Goal: Task Accomplishment & Management: Complete application form

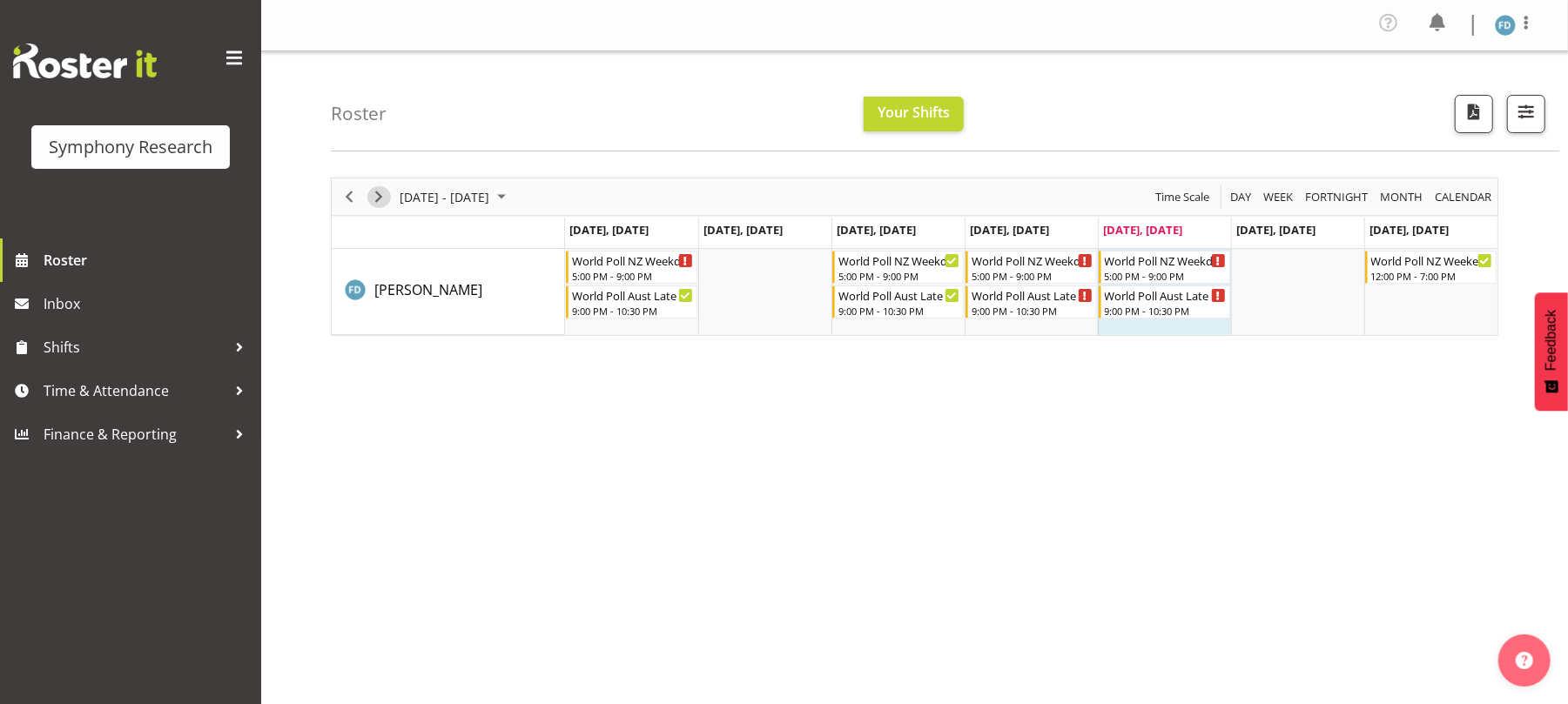
click at [376, 192] on span "Next" at bounding box center [378, 197] width 21 height 22
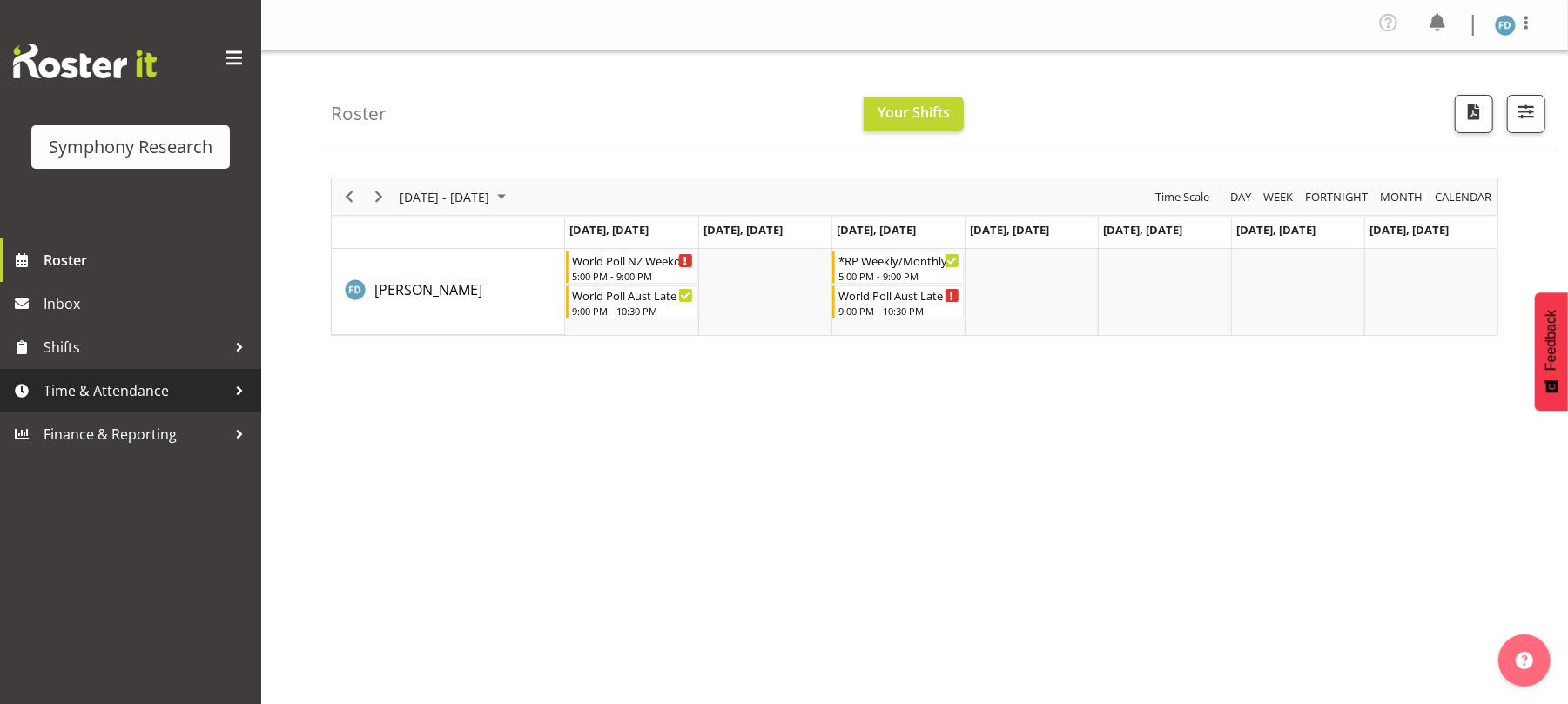
click at [182, 390] on span "Time & Attendance" at bounding box center [135, 390] width 183 height 26
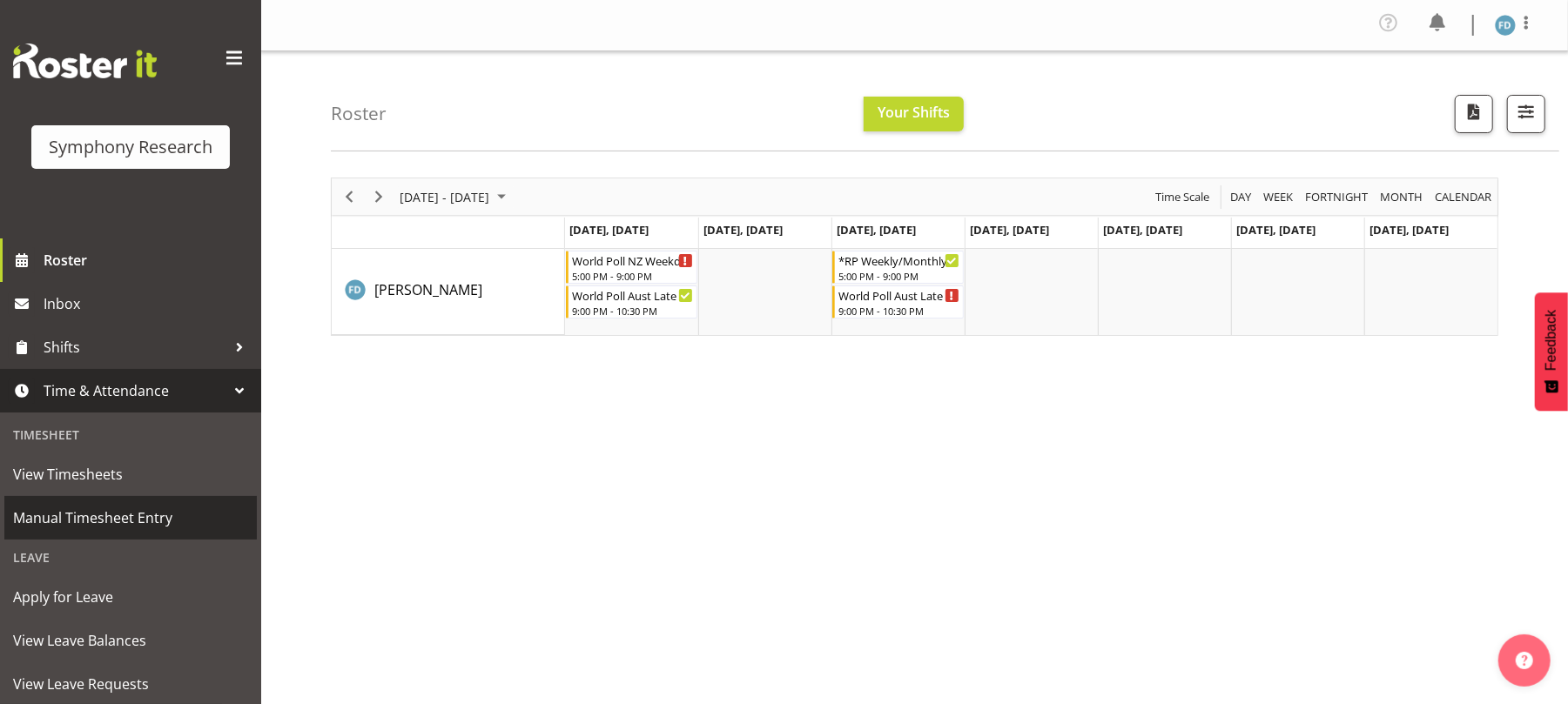
click at [178, 519] on span "Manual Timesheet Entry" at bounding box center [130, 518] width 235 height 26
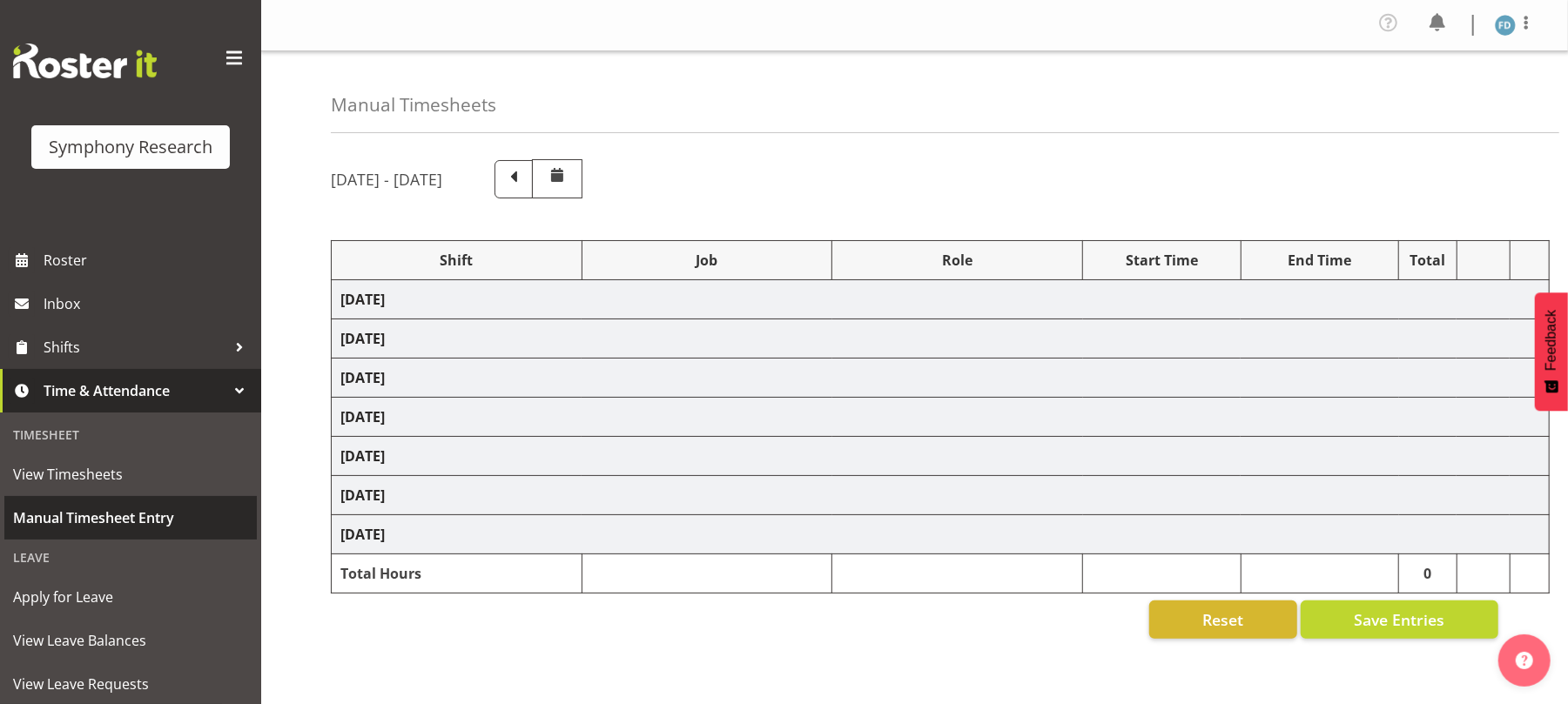
select select "41604"
select select "10527"
select select "47"
select select "56692"
select select "10499"
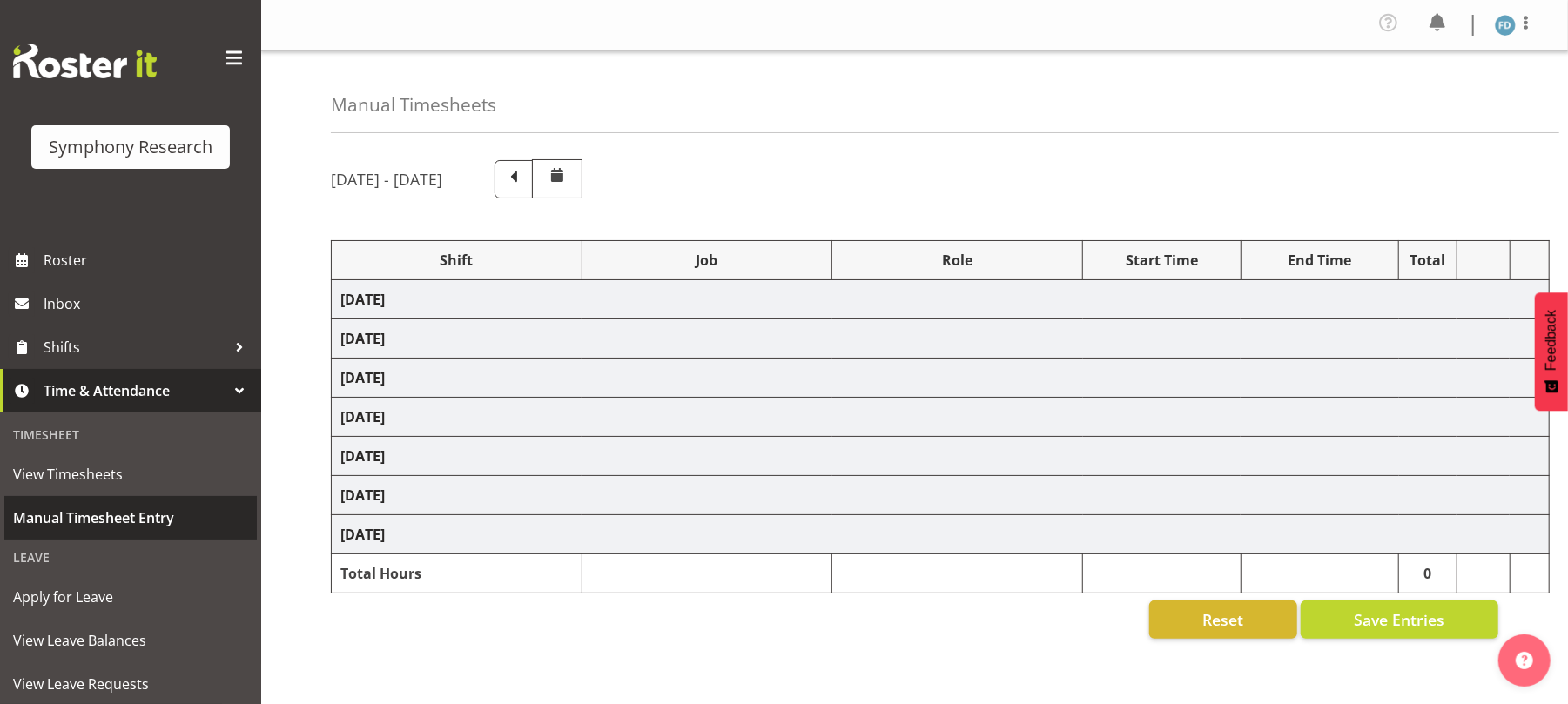
select select "47"
select select "56692"
select select "10499"
select select "47"
select select "56692"
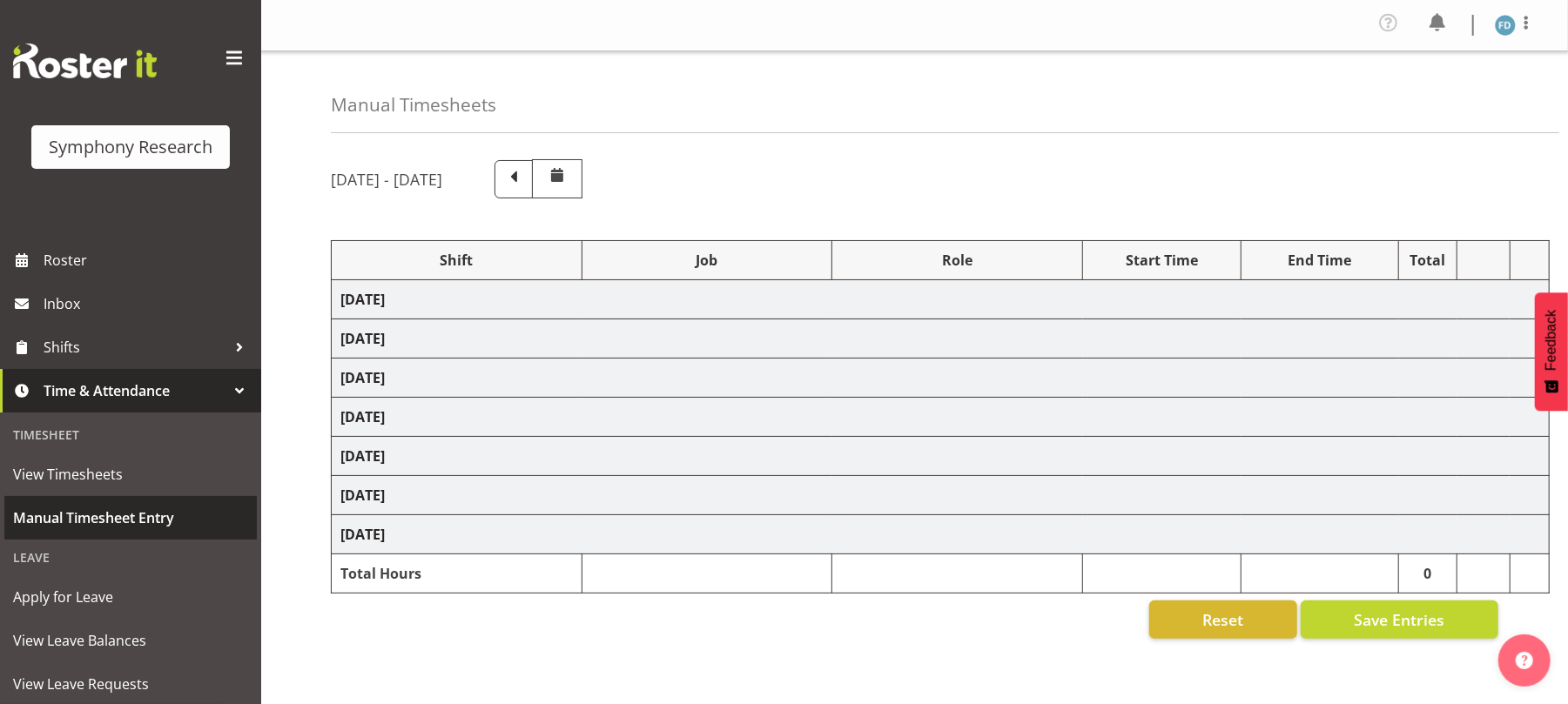
select select "10499"
select select "47"
select select "56692"
select select "10499"
select select "47"
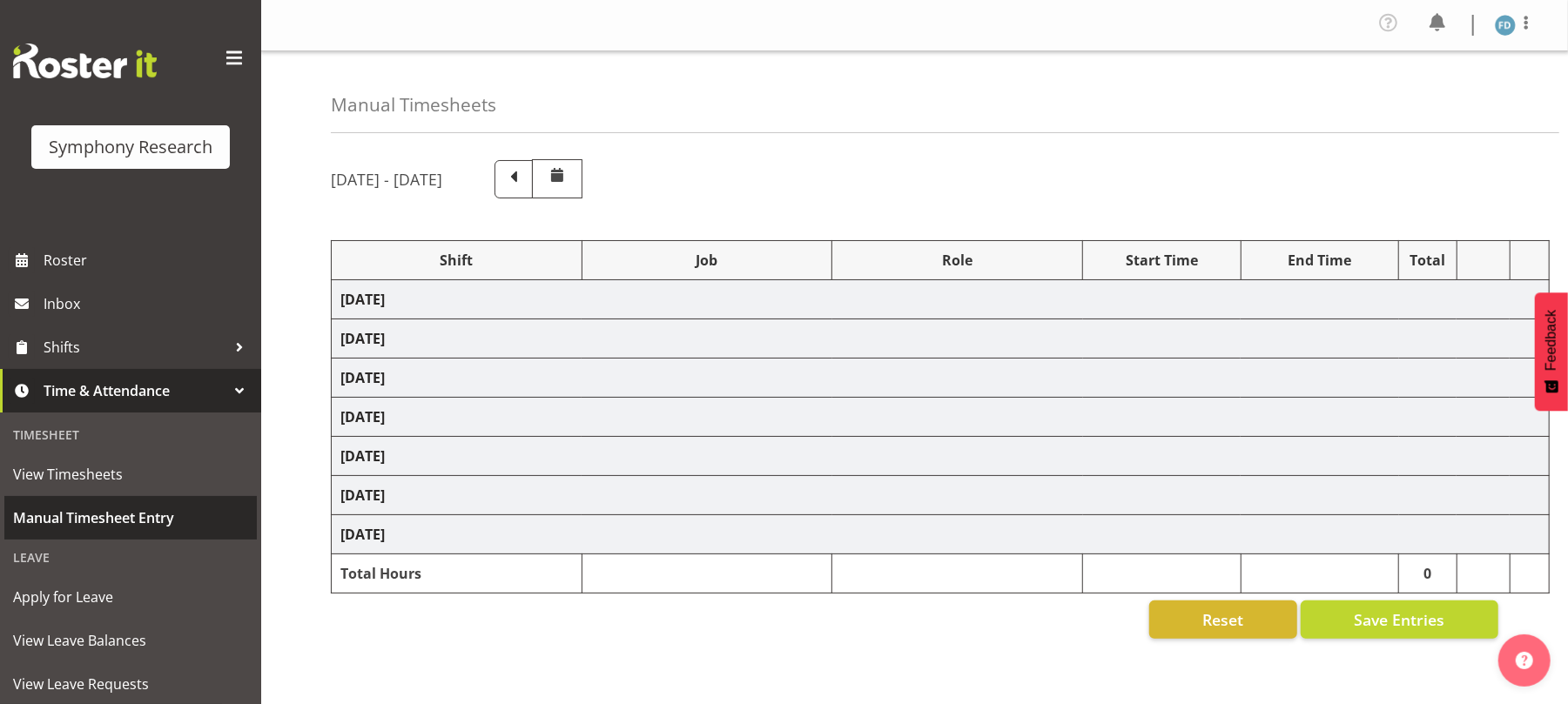
select select "81298"
select select "10587"
select select "81298"
select select "10587"
select select "47"
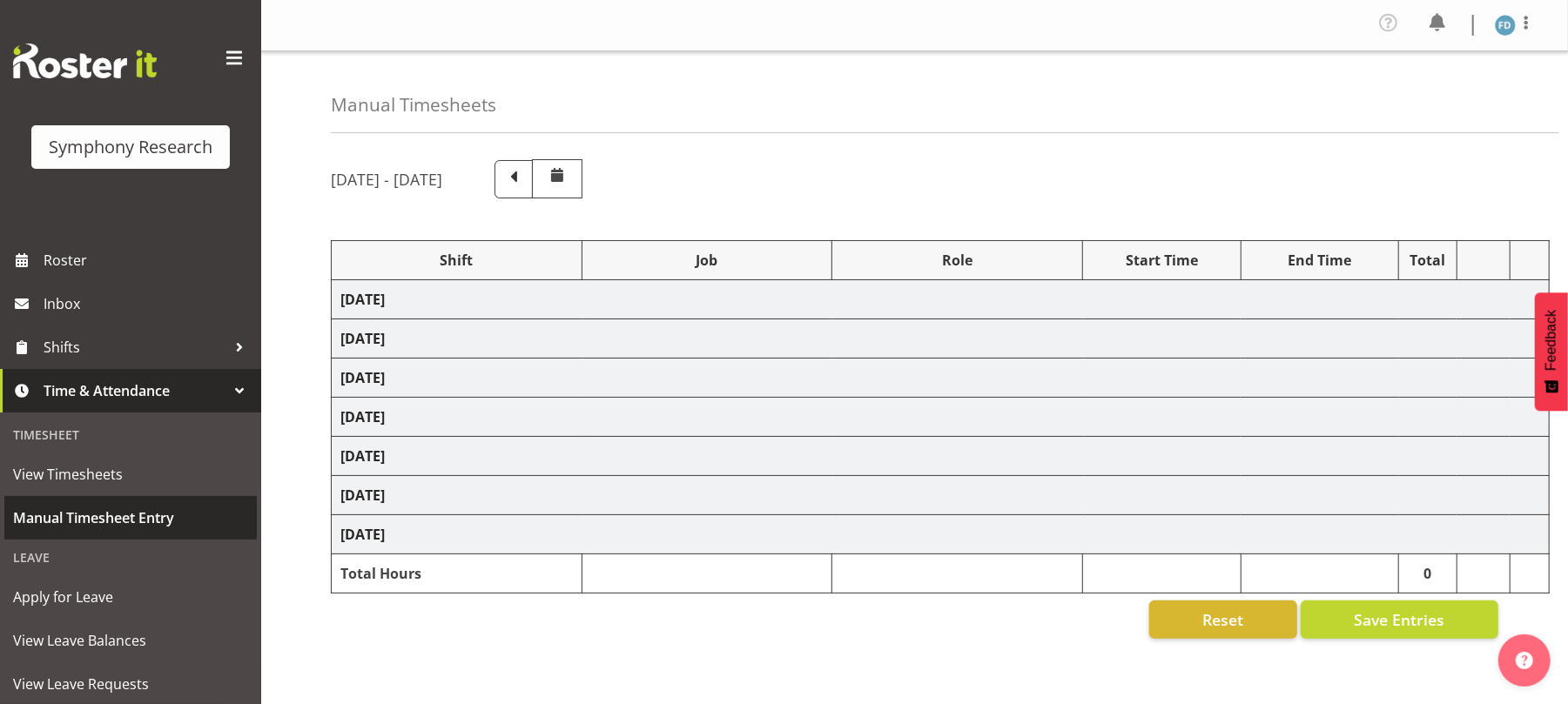
select select "56692"
select select "10499"
select select "47"
select select "56692"
select select "10499"
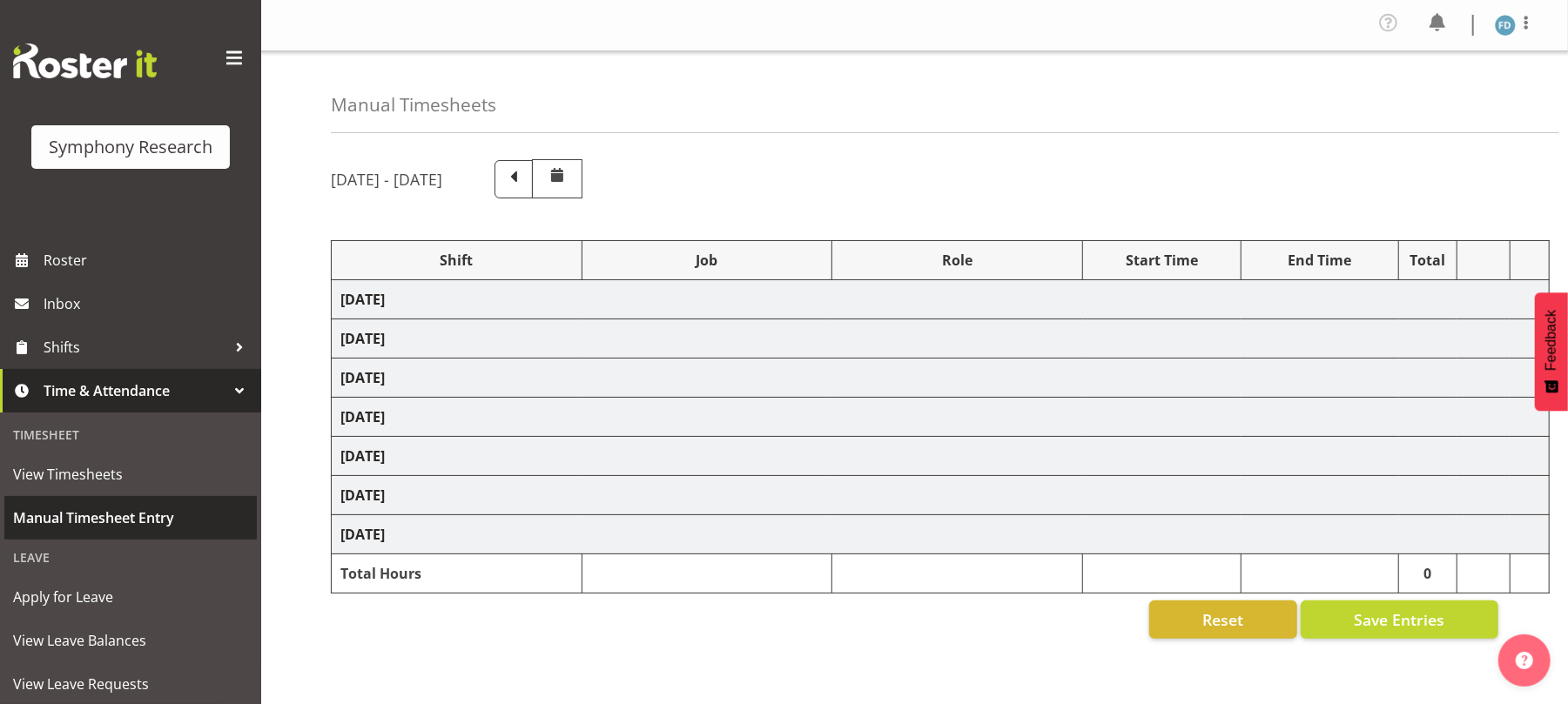
select select "47"
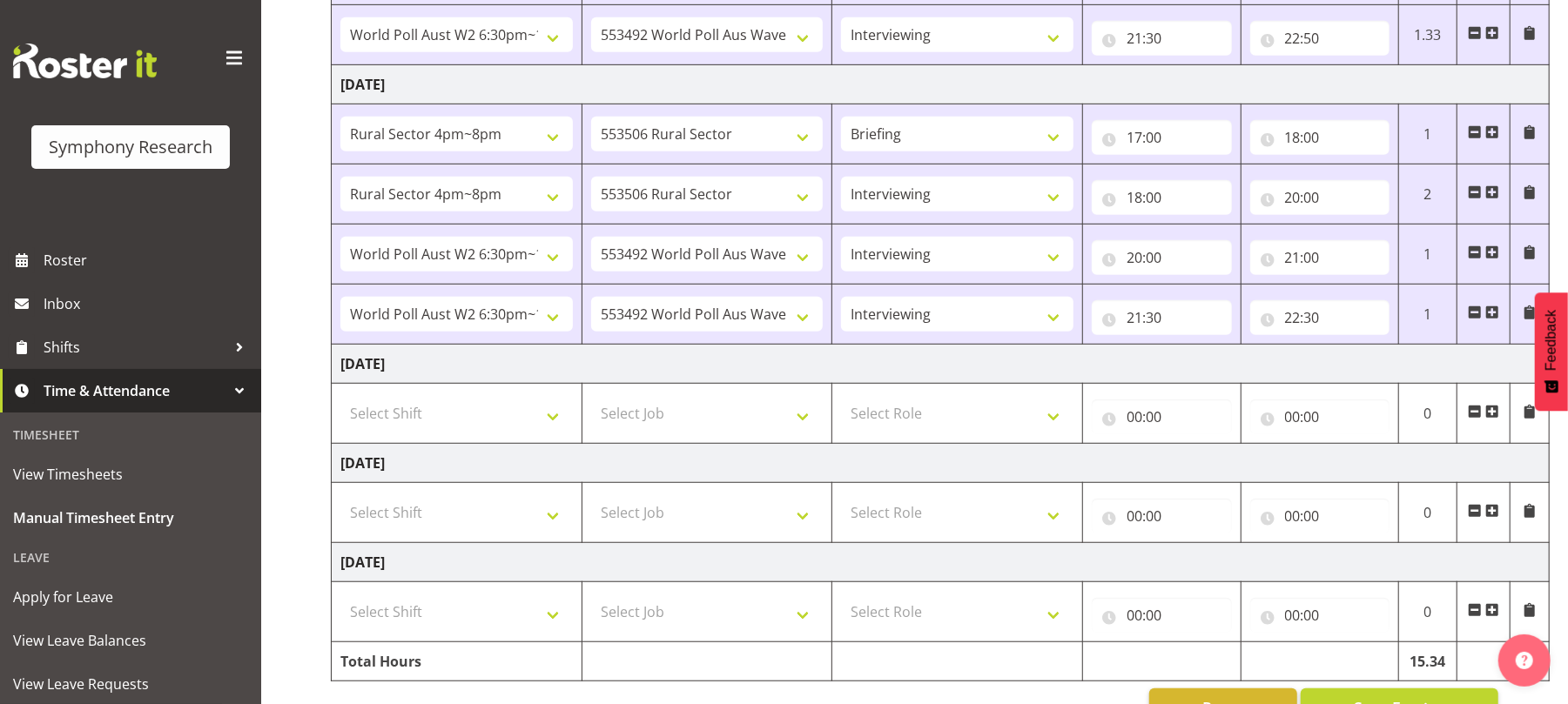
scroll to position [742, 0]
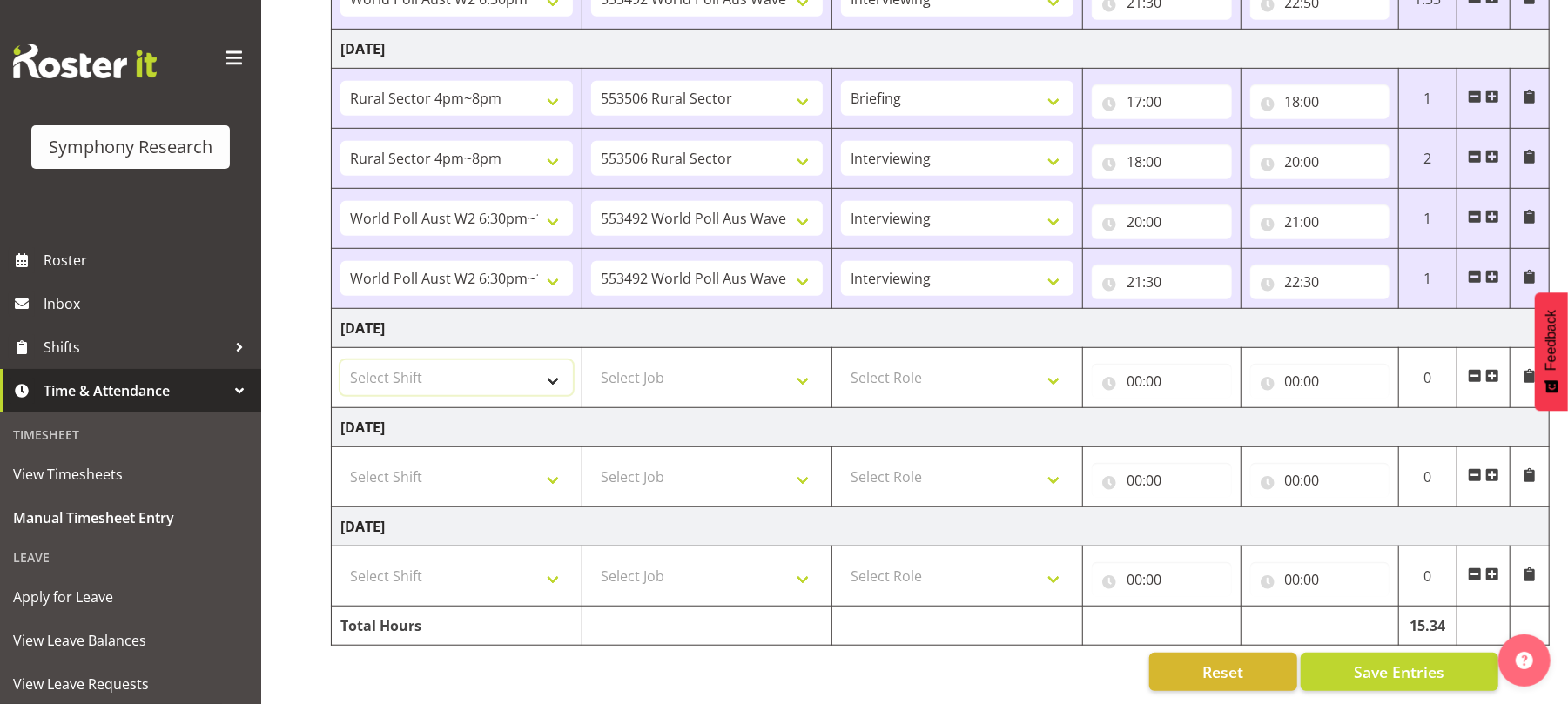
click at [554, 380] on select "Select Shift !!Weekend Residential (Roster IT Shift Label) *Business 9/10am ~ 4…" at bounding box center [456, 378] width 232 height 35
select select "56692"
click at [341, 361] on select "Select Shift !!Weekend Residential (Roster IT Shift Label) *Business 9/10am ~ 4…" at bounding box center [456, 378] width 232 height 35
click at [798, 380] on select "Select Job 550060 IF Admin 553492 World Poll Aus Wave 2 Main 2025 553493 World …" at bounding box center [707, 378] width 232 height 35
select select "10499"
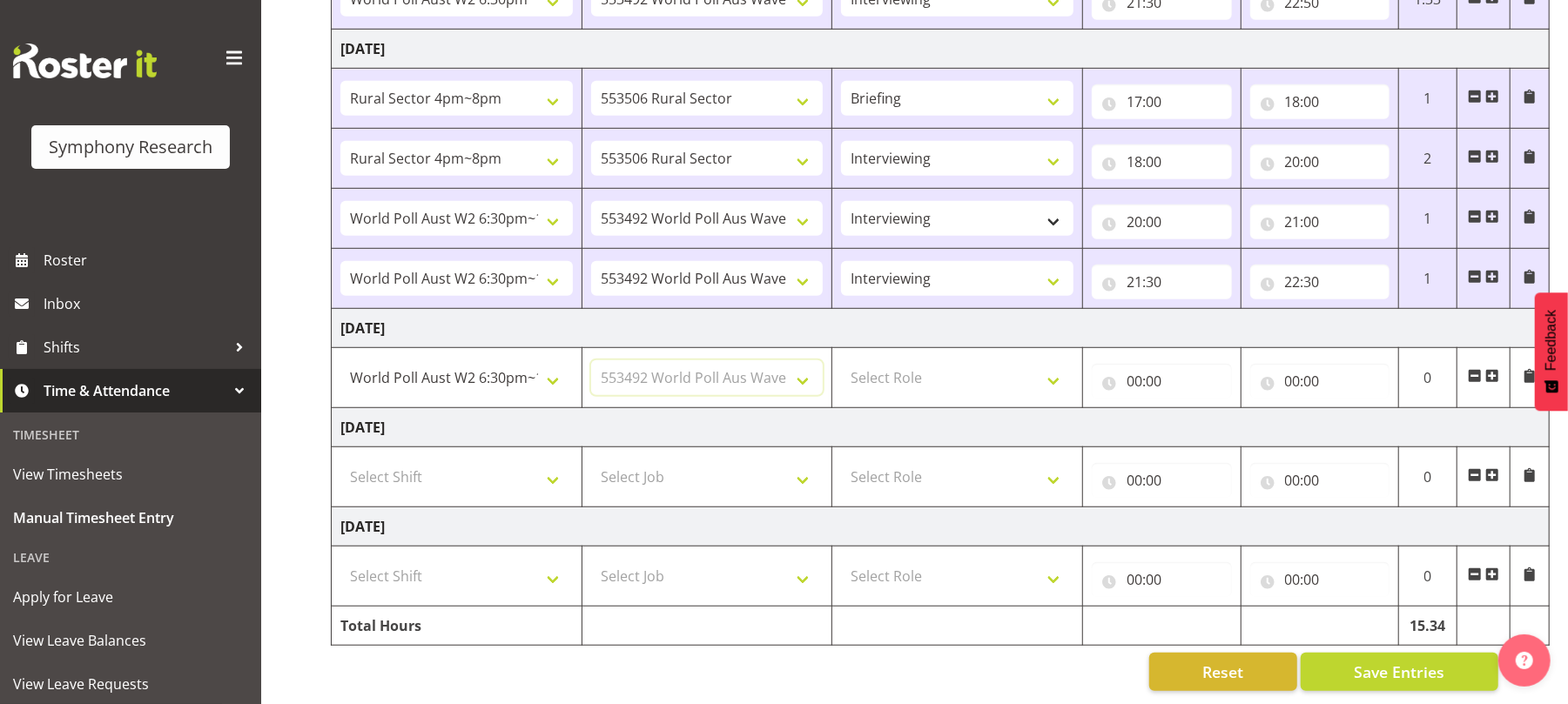
click at [591, 361] on select "Select Job 550060 IF Admin 553492 World Poll Aus Wave 2 Main 2025 553493 World …" at bounding box center [707, 378] width 232 height 35
click at [1058, 383] on select "Select Role Briefing Interviewing" at bounding box center [956, 378] width 232 height 35
select select "47"
click at [840, 361] on select "Select Role Briefing Interviewing" at bounding box center [956, 378] width 232 height 35
click at [1137, 378] on input "00:00" at bounding box center [1161, 381] width 140 height 35
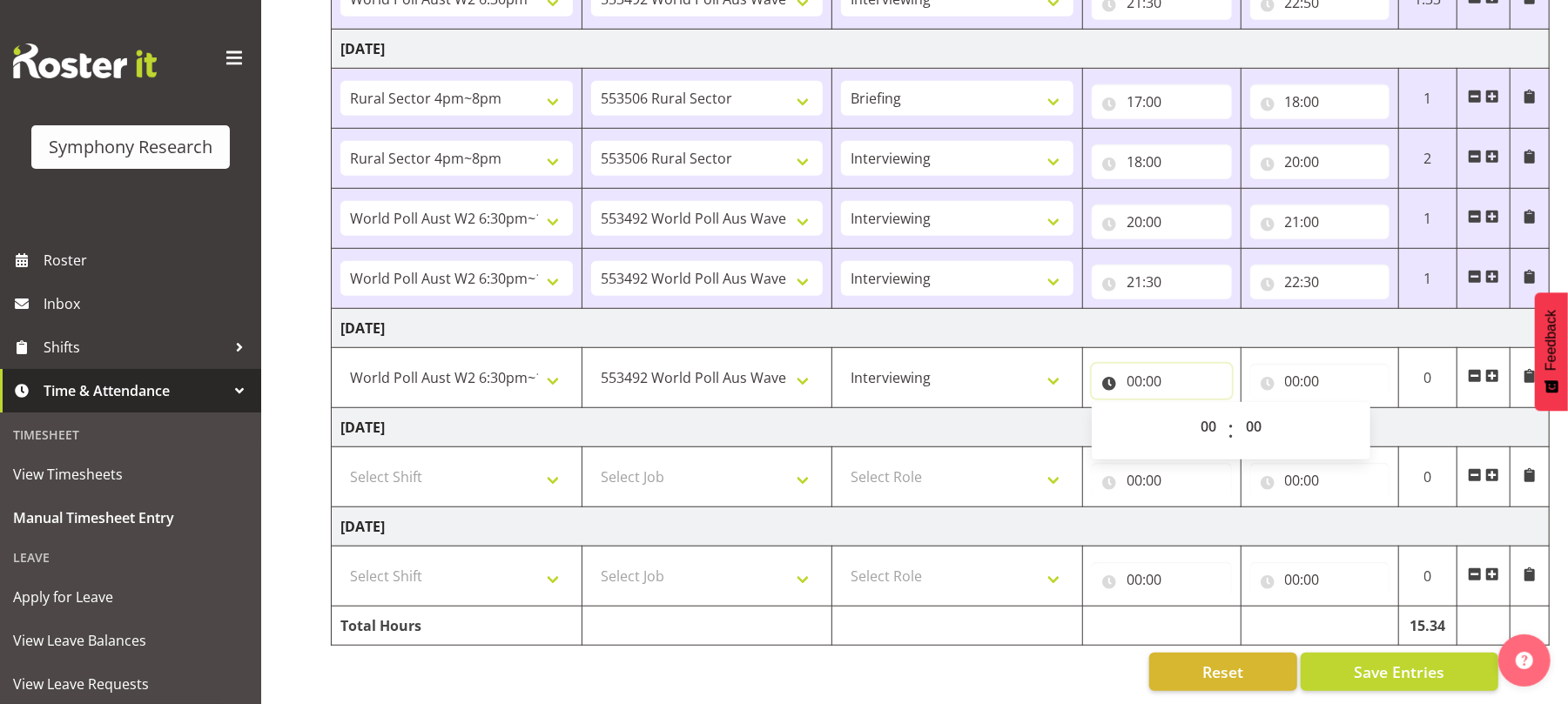
click at [1137, 378] on input "00:00" at bounding box center [1161, 381] width 140 height 35
click at [1140, 374] on input "00:00" at bounding box center [1161, 381] width 140 height 35
click at [1213, 425] on select "00 01 02 03 04 05 06 07 08 09 10 11 12 13 14 15 16 17 18 19 20 21 22 23" at bounding box center [1210, 427] width 39 height 35
select select "19"
click at [1191, 409] on select "00 01 02 03 04 05 06 07 08 09 10 11 12 13 14 15 16 17 18 19 20 21 22 23" at bounding box center [1210, 427] width 39 height 35
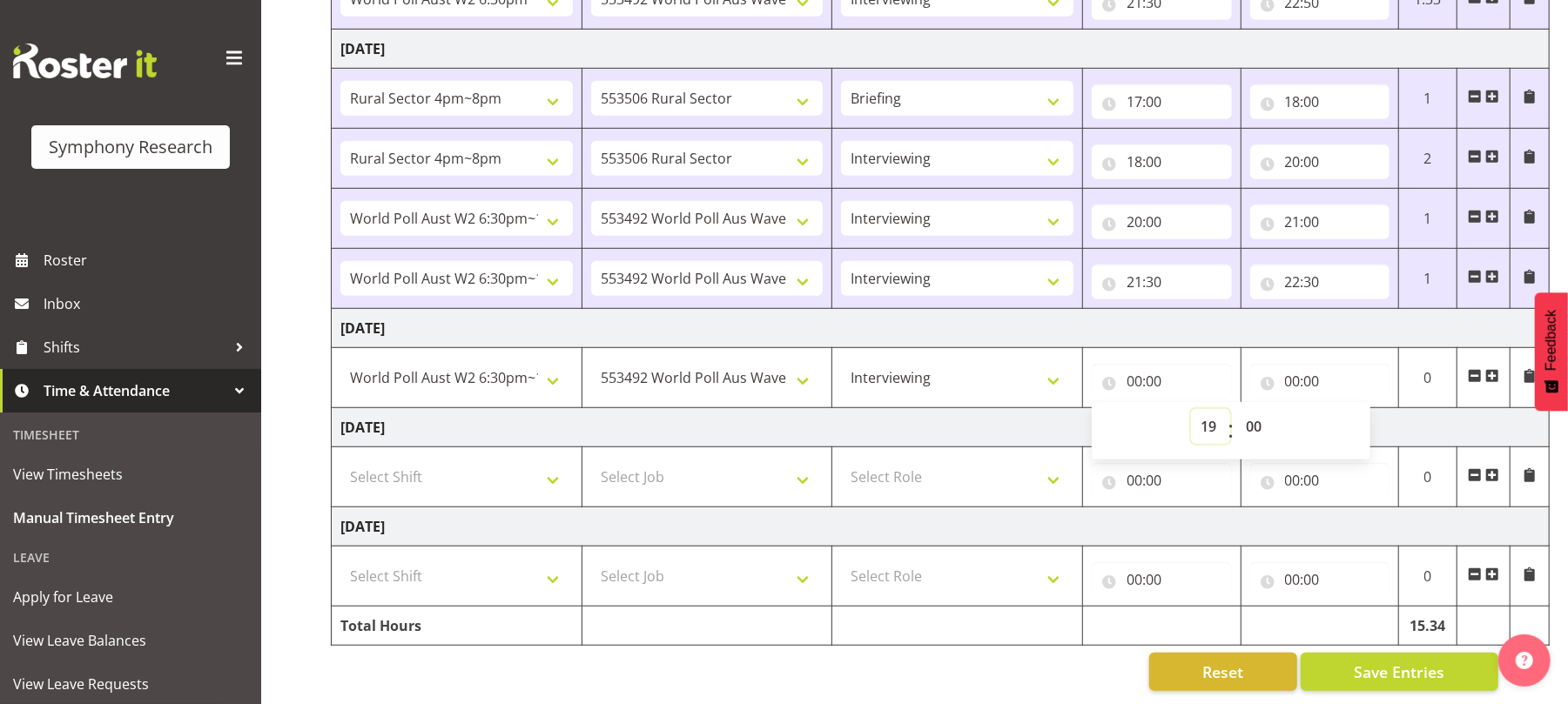
type input "19:00"
click at [1258, 422] on select "00 01 02 03 04 05 06 07 08 09 10 11 12 13 14 15 16 17 18 19 20 21 22 23 24 25 2…" at bounding box center [1255, 427] width 39 height 35
select select "15"
click at [1236, 409] on select "00 01 02 03 04 05 06 07 08 09 10 11 12 13 14 15 16 17 18 19 20 21 22 23 24 25 2…" at bounding box center [1255, 427] width 39 height 35
type input "19:15"
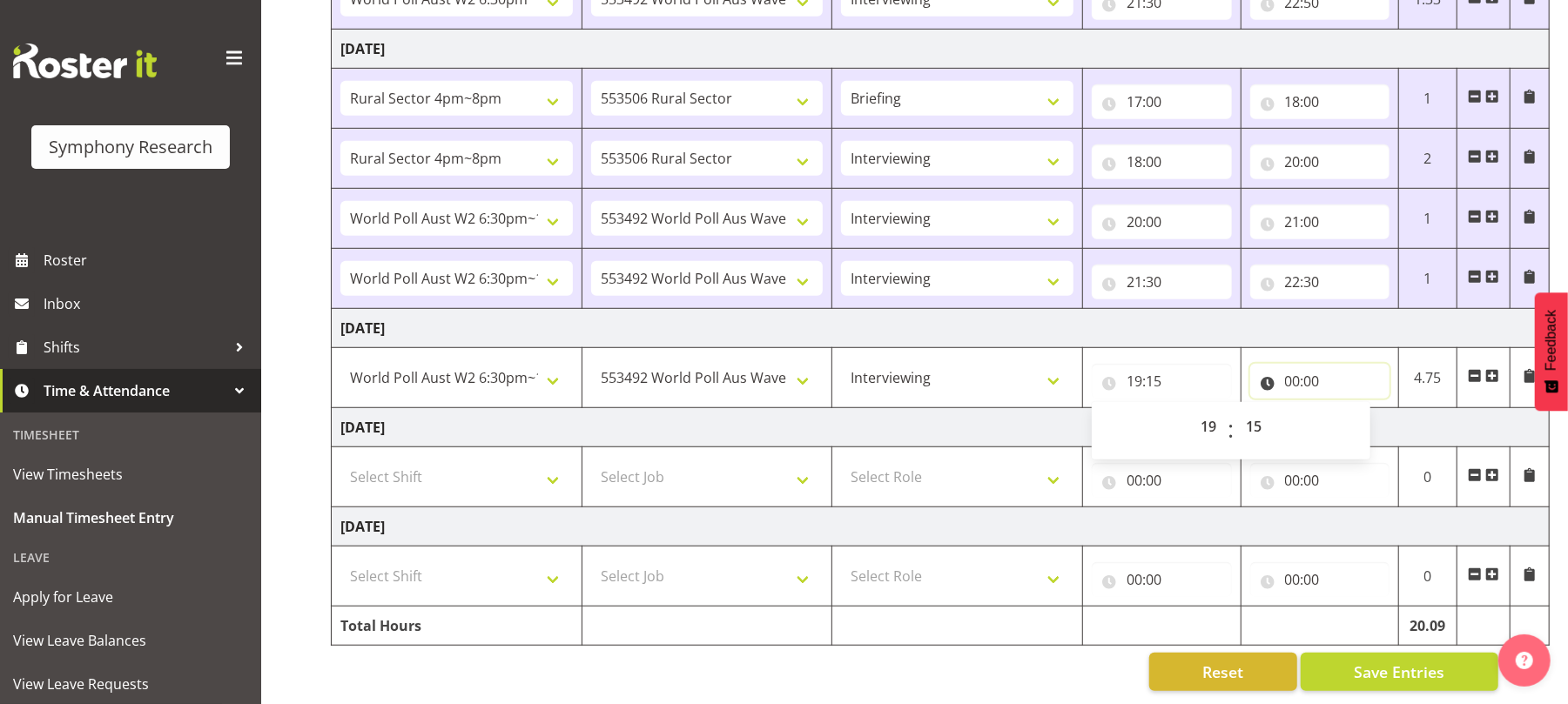
click at [1292, 381] on input "00:00" at bounding box center [1319, 381] width 140 height 35
click at [1360, 416] on select "00 01 02 03 04 05 06 07 08 09 10 11 12 13 14 15 16 17 18 19 20 21 22 23" at bounding box center [1368, 427] width 39 height 35
select select "22"
click at [1349, 409] on select "00 01 02 03 04 05 06 07 08 09 10 11 12 13 14 15 16 17 18 19 20 21 22 23" at bounding box center [1368, 427] width 39 height 35
type input "22:00"
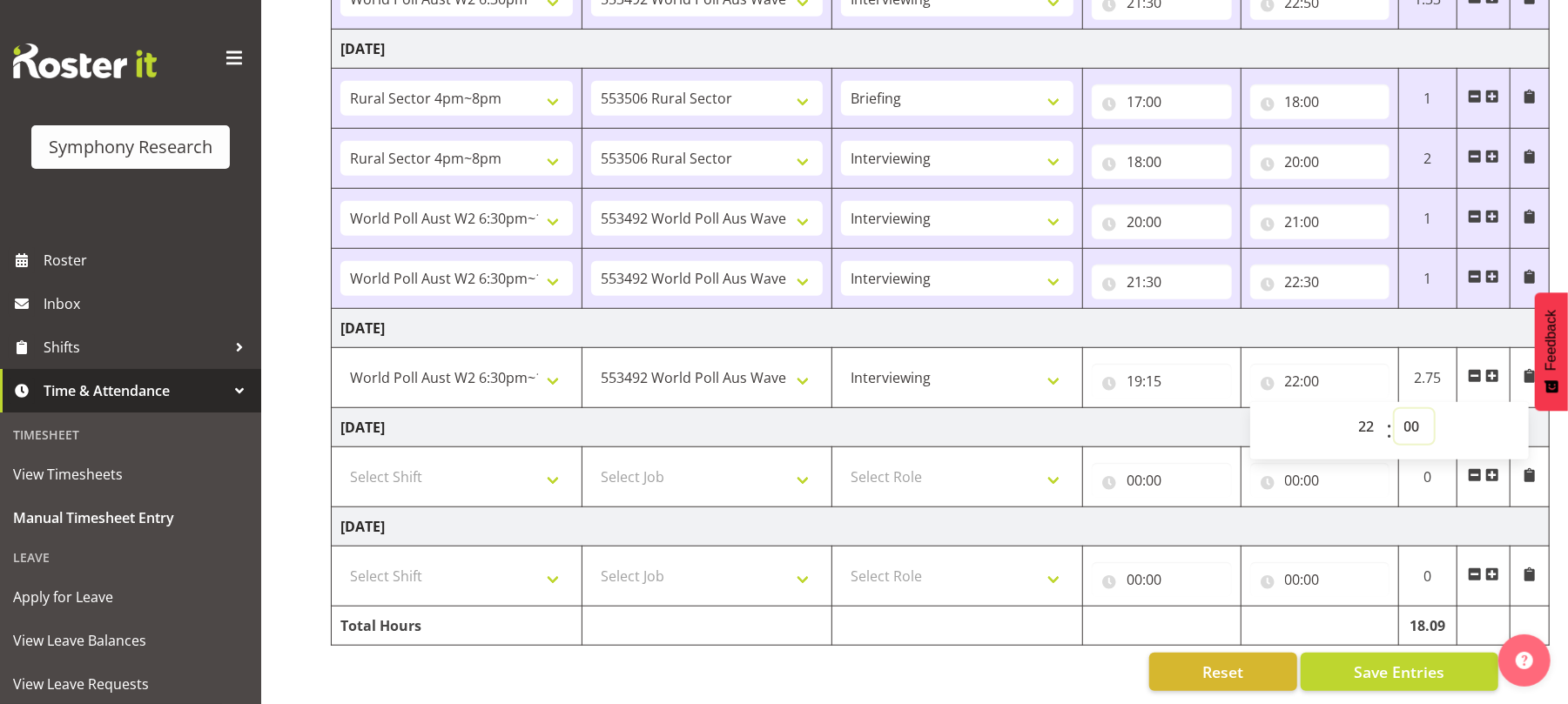
click at [1410, 415] on select "00 01 02 03 04 05 06 07 08 09 10 11 12 13 14 15 16 17 18 19 20 21 22 23 24 25 2…" at bounding box center [1413, 427] width 39 height 35
select select "30"
click at [1394, 409] on select "00 01 02 03 04 05 06 07 08 09 10 11 12 13 14 15 16 17 18 19 20 21 22 23 24 25 2…" at bounding box center [1413, 427] width 39 height 35
type input "22:30"
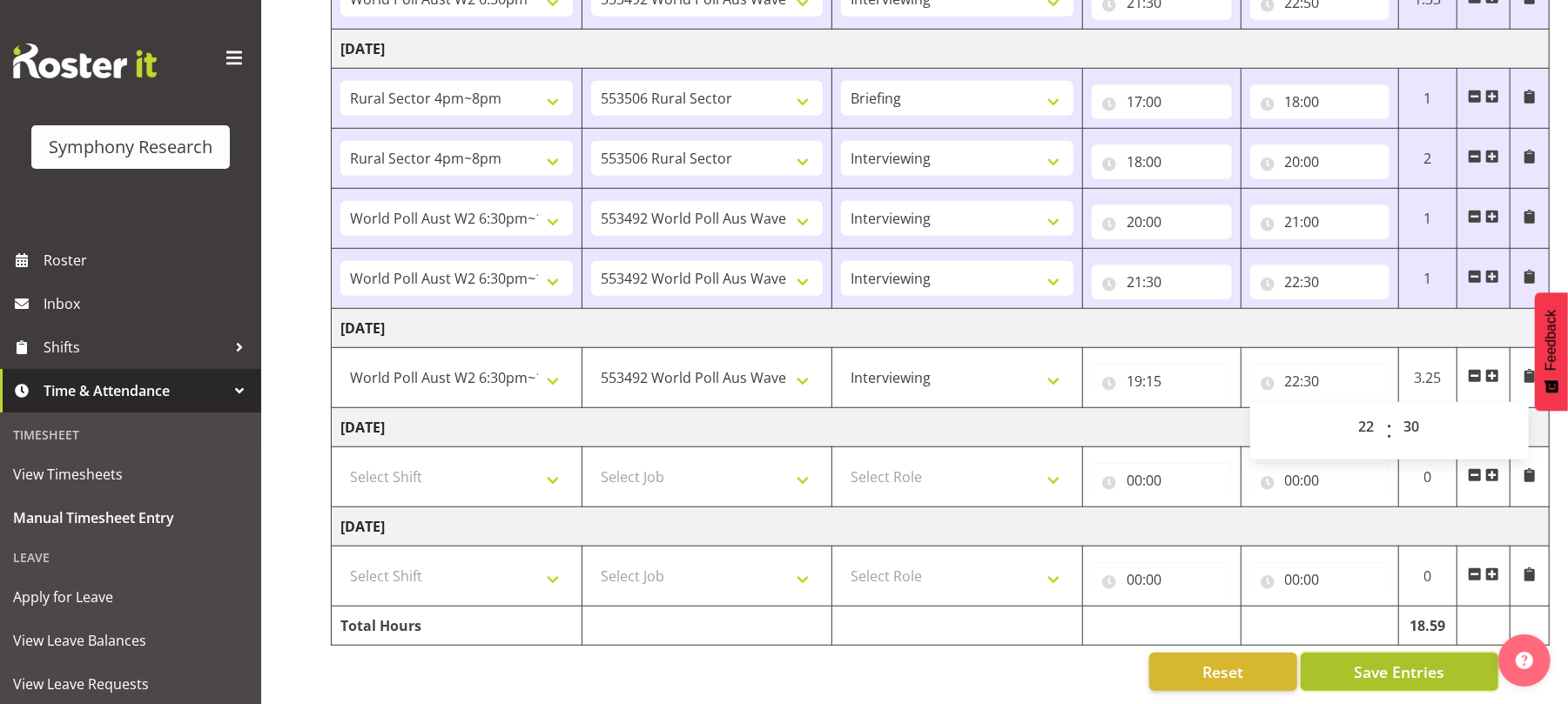
click at [1384, 661] on span "Save Entries" at bounding box center [1399, 671] width 90 height 23
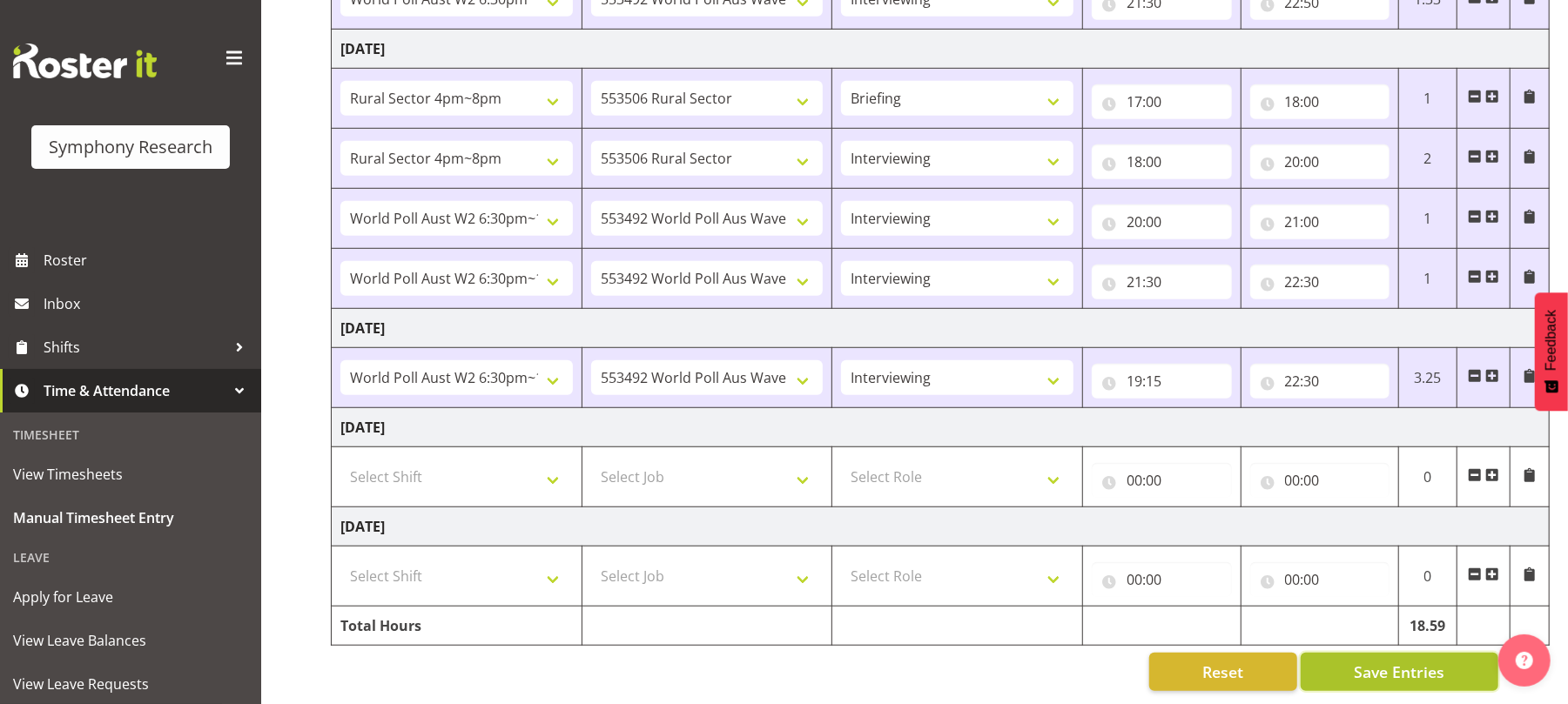
click at [1384, 661] on span "Save Entries" at bounding box center [1399, 671] width 90 height 23
click at [1160, 364] on input "19:15" at bounding box center [1161, 381] width 140 height 35
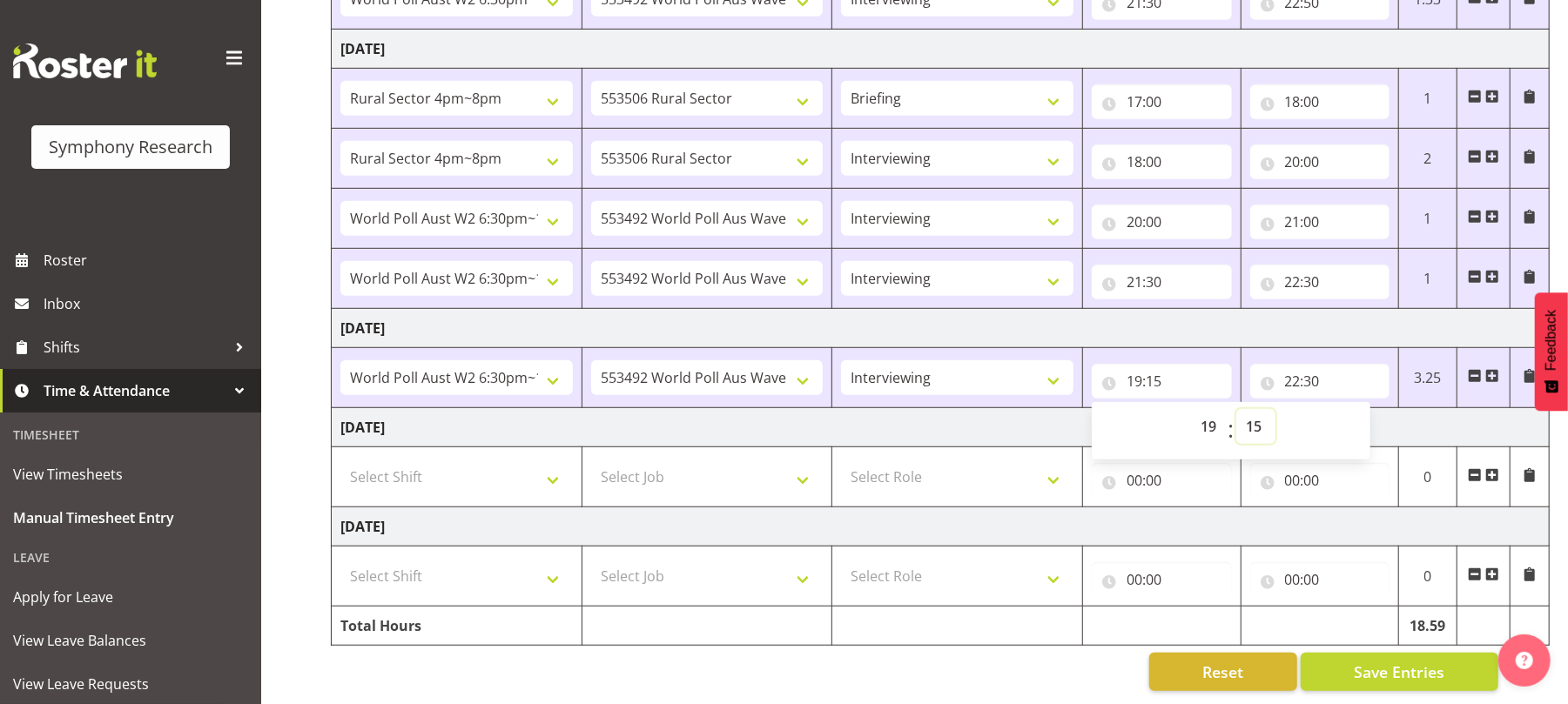
click at [1265, 413] on select "00 01 02 03 04 05 06 07 08 09 10 11 12 13 14 15 16 17 18 19 20 21 22 23 24 25 2…" at bounding box center [1255, 427] width 39 height 35
select select "10"
click at [1236, 409] on select "00 01 02 03 04 05 06 07 08 09 10 11 12 13 14 15 16 17 18 19 20 21 22 23 24 25 2…" at bounding box center [1255, 427] width 39 height 35
type input "19:10"
click at [1025, 652] on div "Reset Save Entries" at bounding box center [915, 671] width 1168 height 38
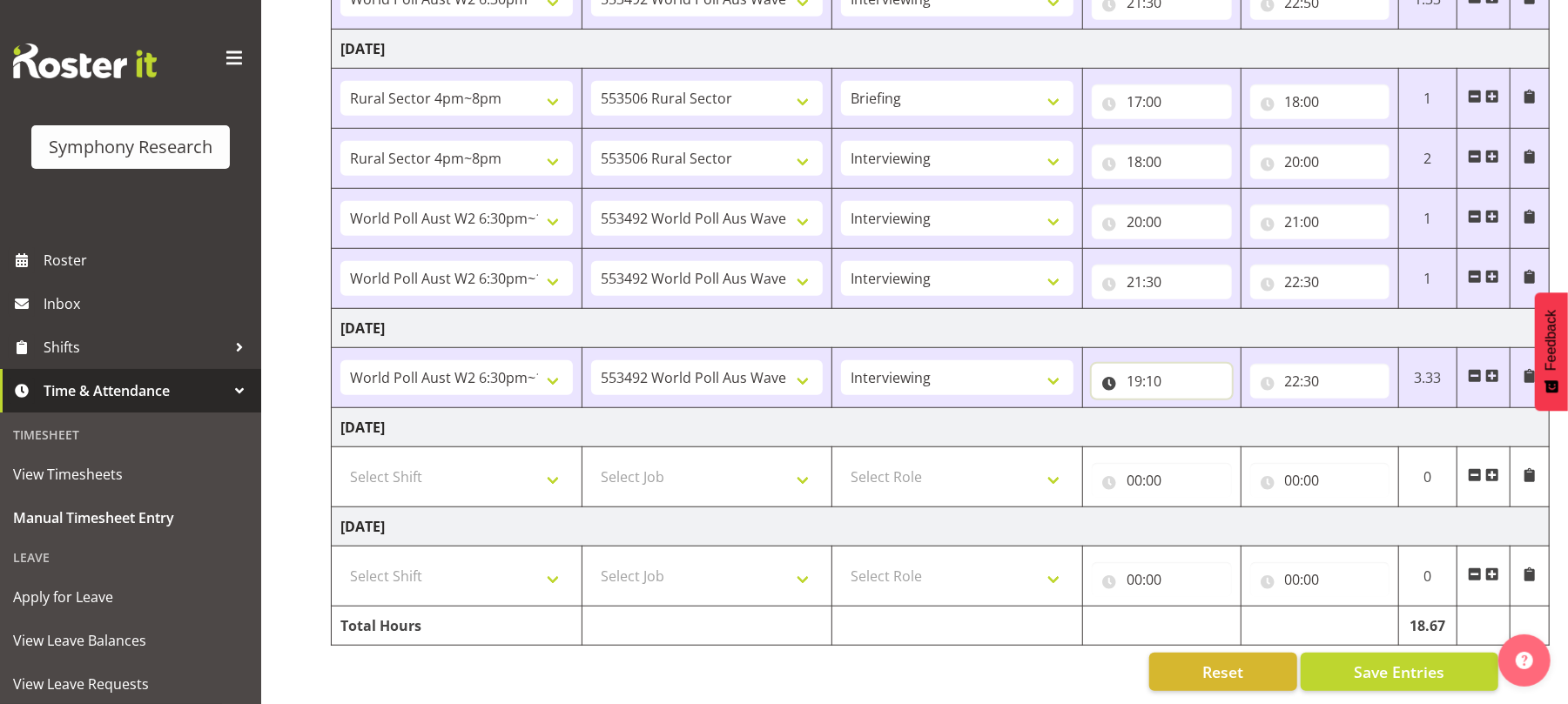
click at [1152, 364] on input "19:10" at bounding box center [1161, 381] width 140 height 35
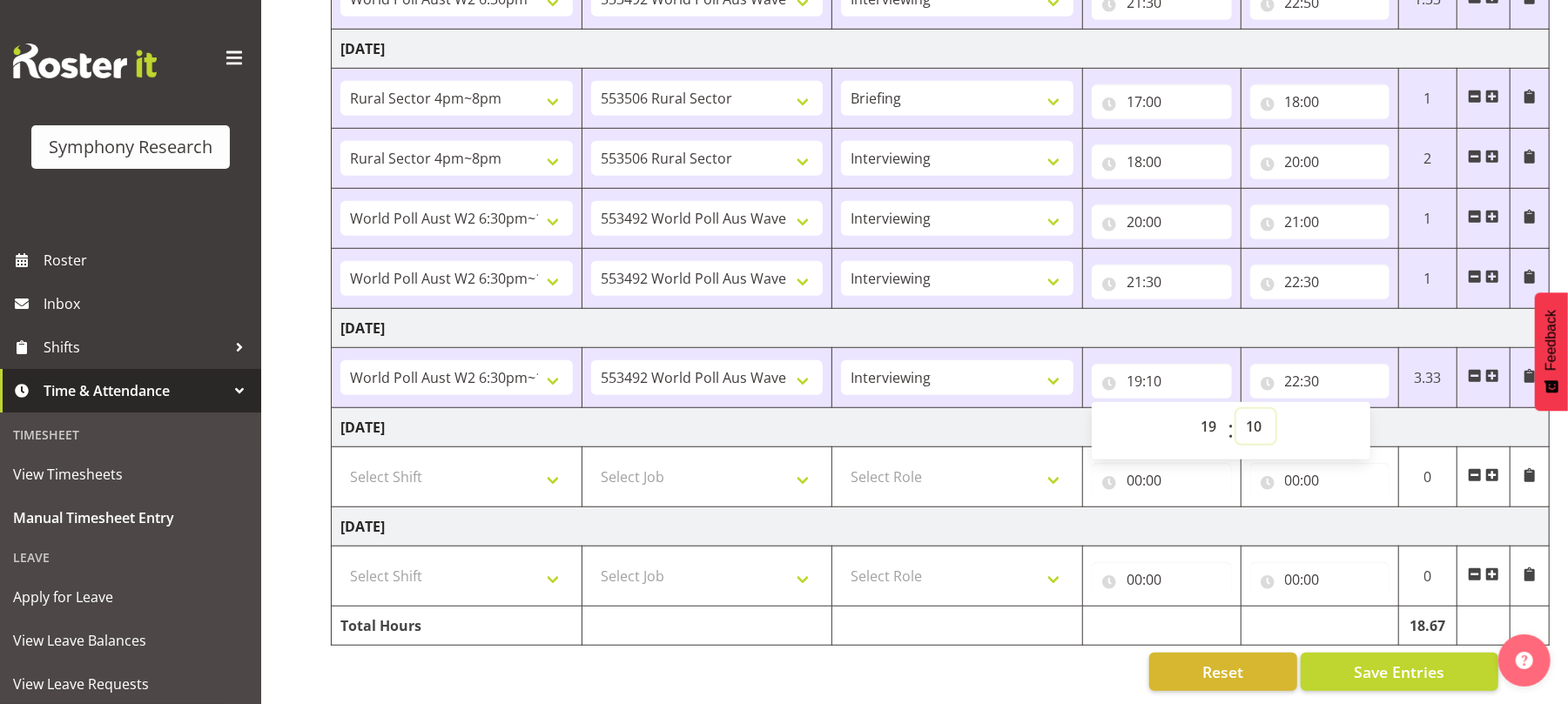
click at [1258, 409] on select "00 01 02 03 04 05 06 07 08 09 10 11 12 13 14 15 16 17 18 19 20 21 22 23 24 25 2…" at bounding box center [1255, 427] width 39 height 35
select select "15"
click at [1236, 409] on select "00 01 02 03 04 05 06 07 08 09 10 11 12 13 14 15 16 17 18 19 20 21 22 23 24 25 2…" at bounding box center [1255, 427] width 39 height 35
type input "19:15"
click at [1404, 661] on span "Save Entries" at bounding box center [1399, 671] width 90 height 23
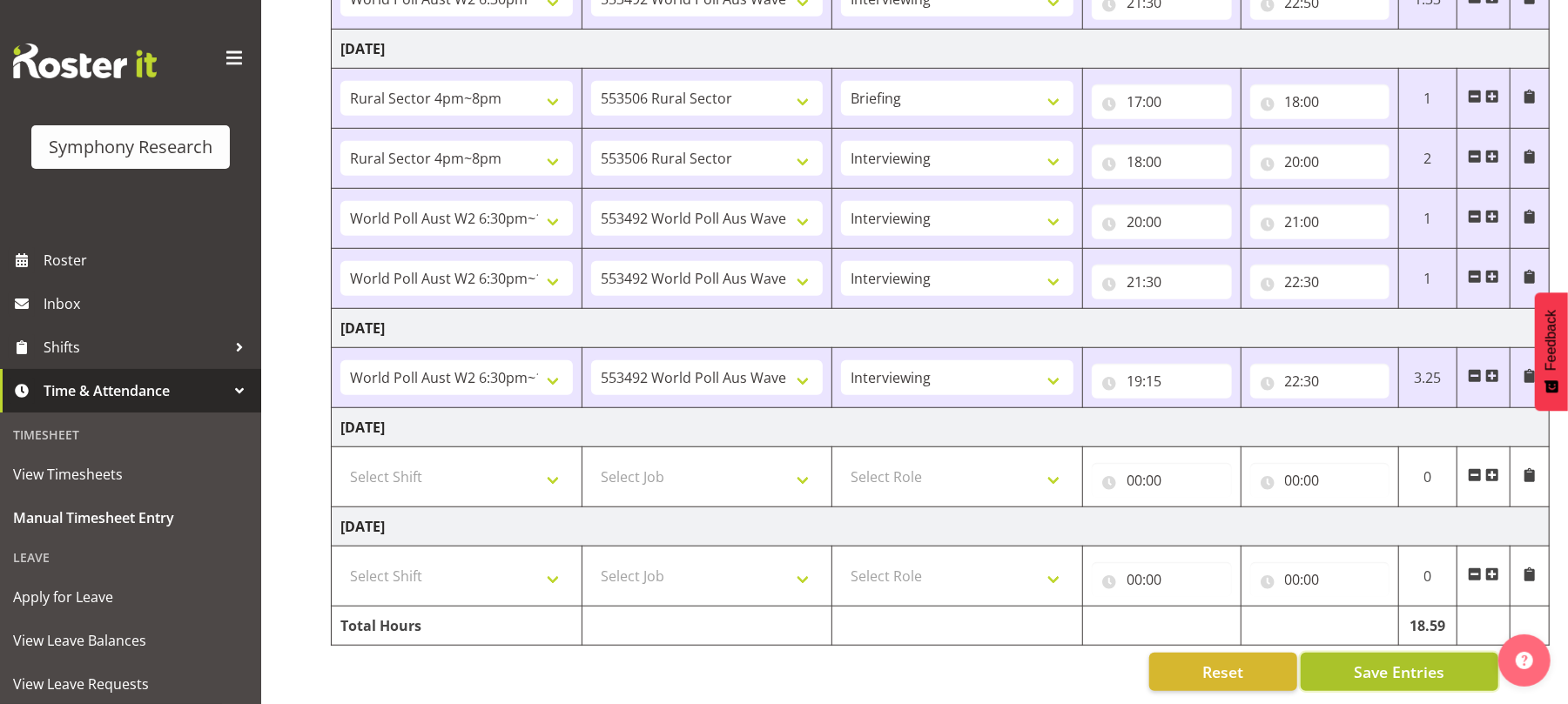
click at [1404, 661] on span "Save Entries" at bounding box center [1399, 671] width 90 height 23
click at [1374, 661] on span "Save Entries" at bounding box center [1399, 671] width 90 height 23
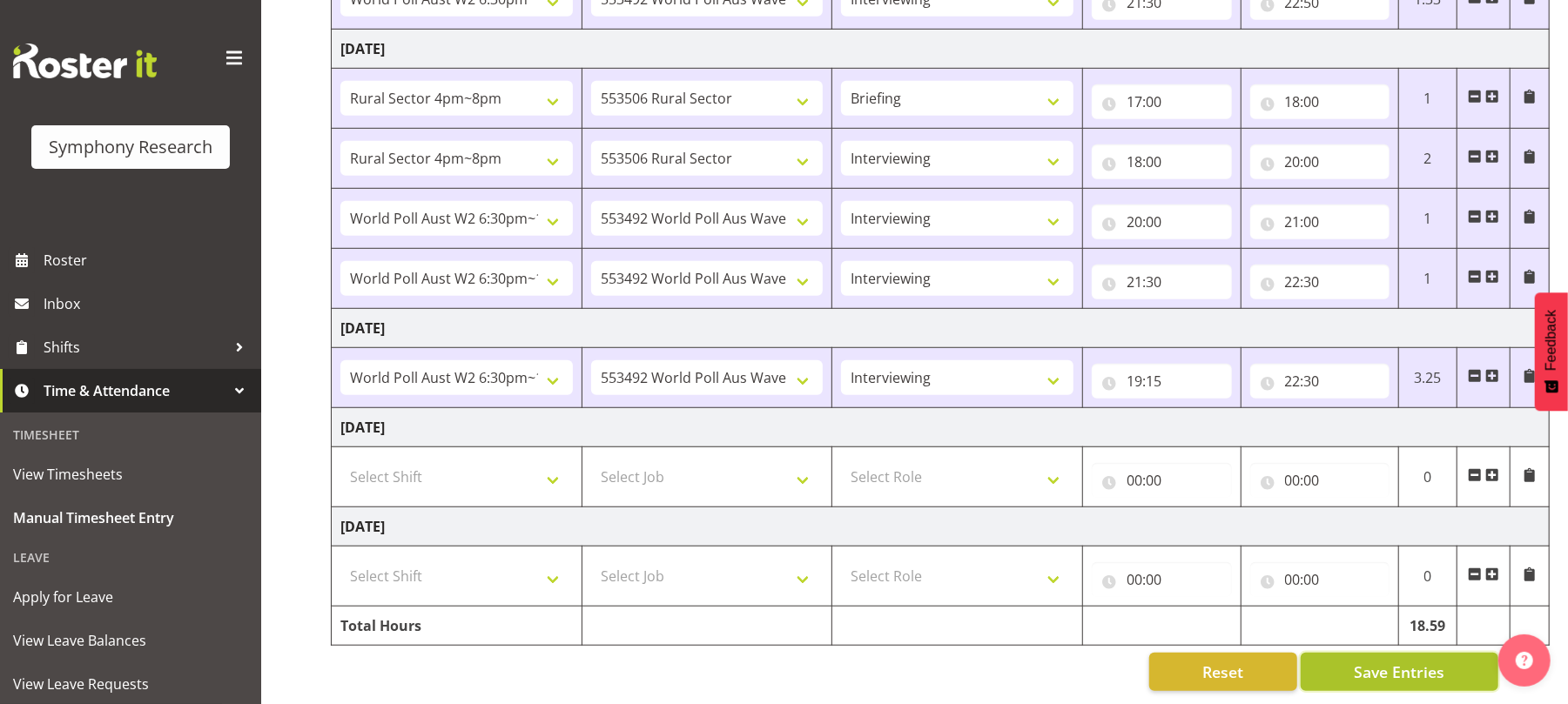
click at [1374, 661] on span "Save Entries" at bounding box center [1399, 671] width 90 height 23
click at [1400, 661] on span "Save Entries" at bounding box center [1399, 671] width 90 height 23
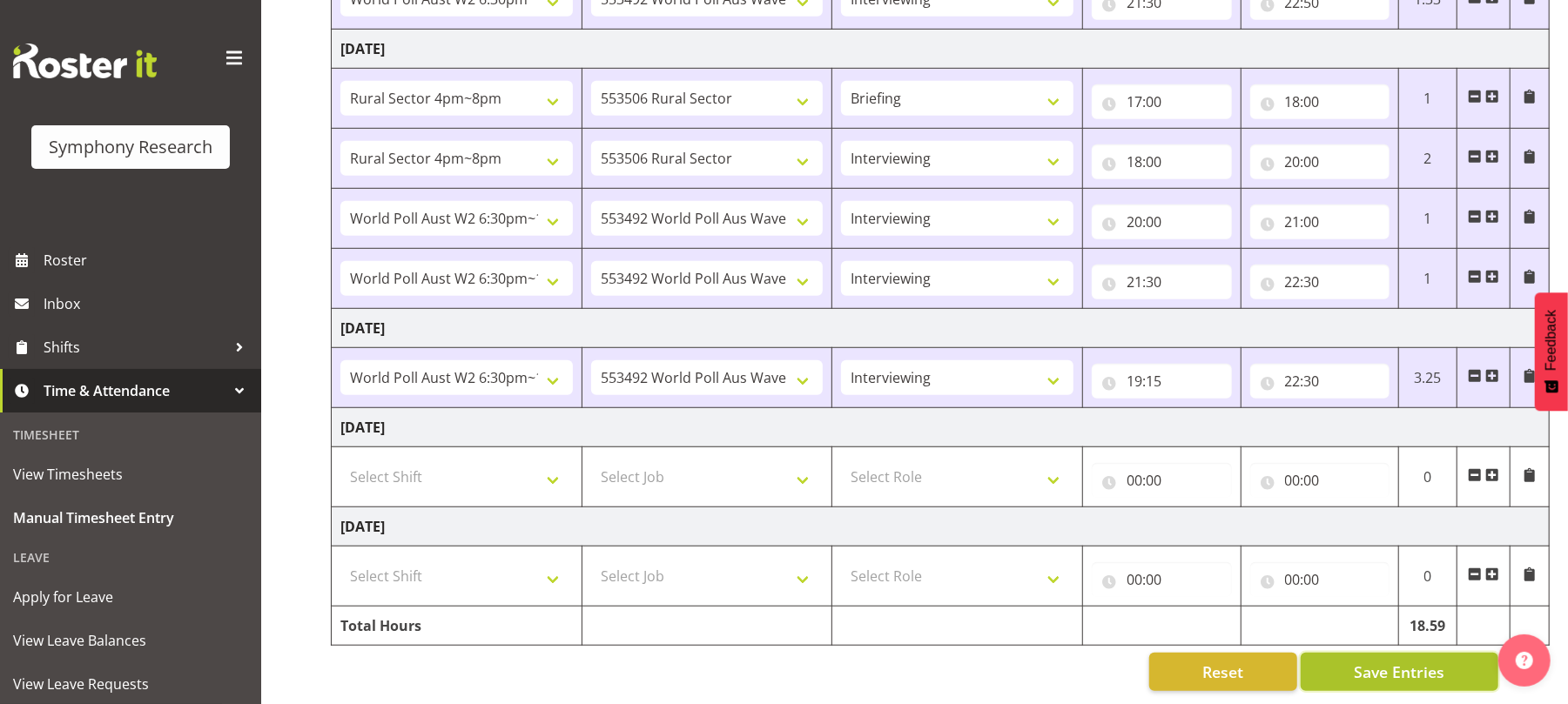
click at [1400, 661] on span "Save Entries" at bounding box center [1399, 671] width 90 height 23
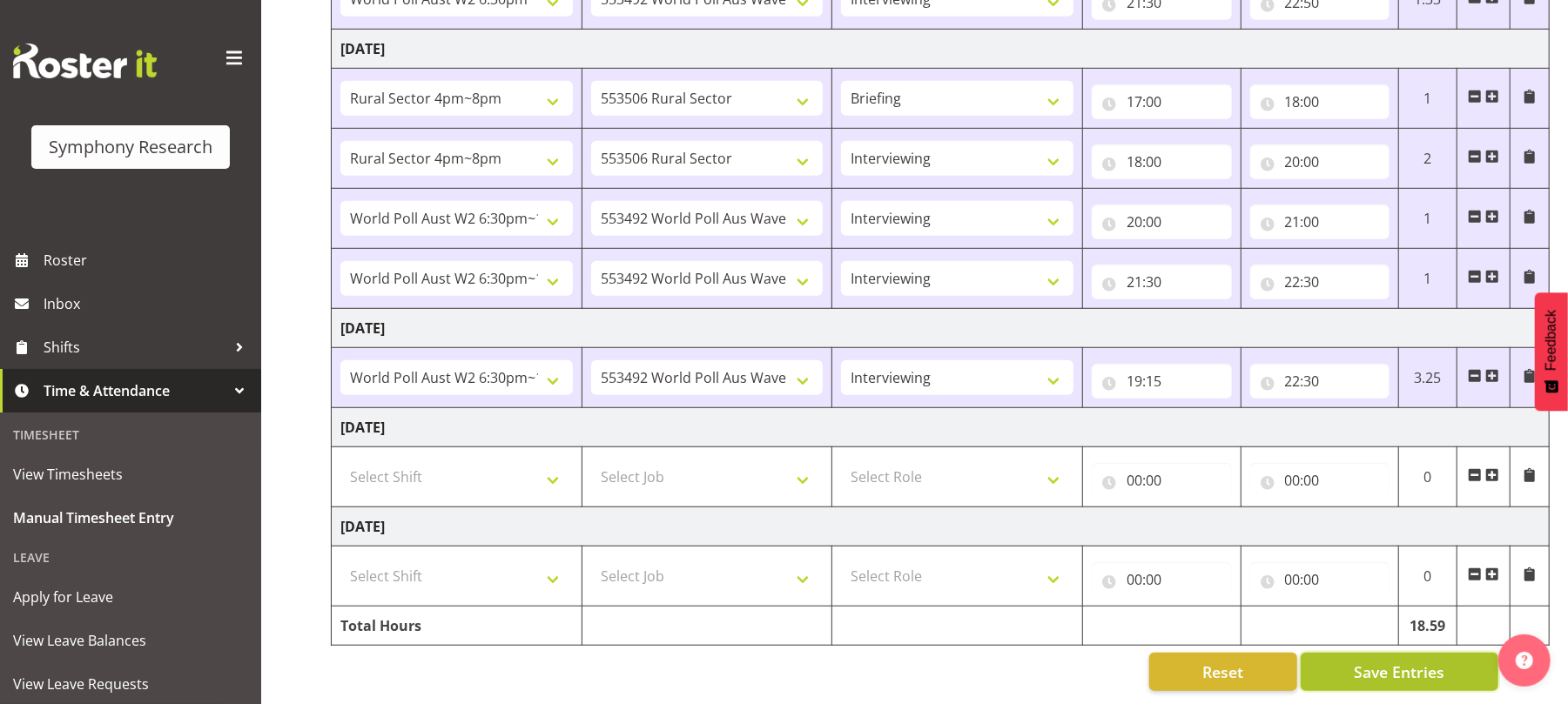
click at [1393, 661] on span "Save Entries" at bounding box center [1399, 671] width 90 height 23
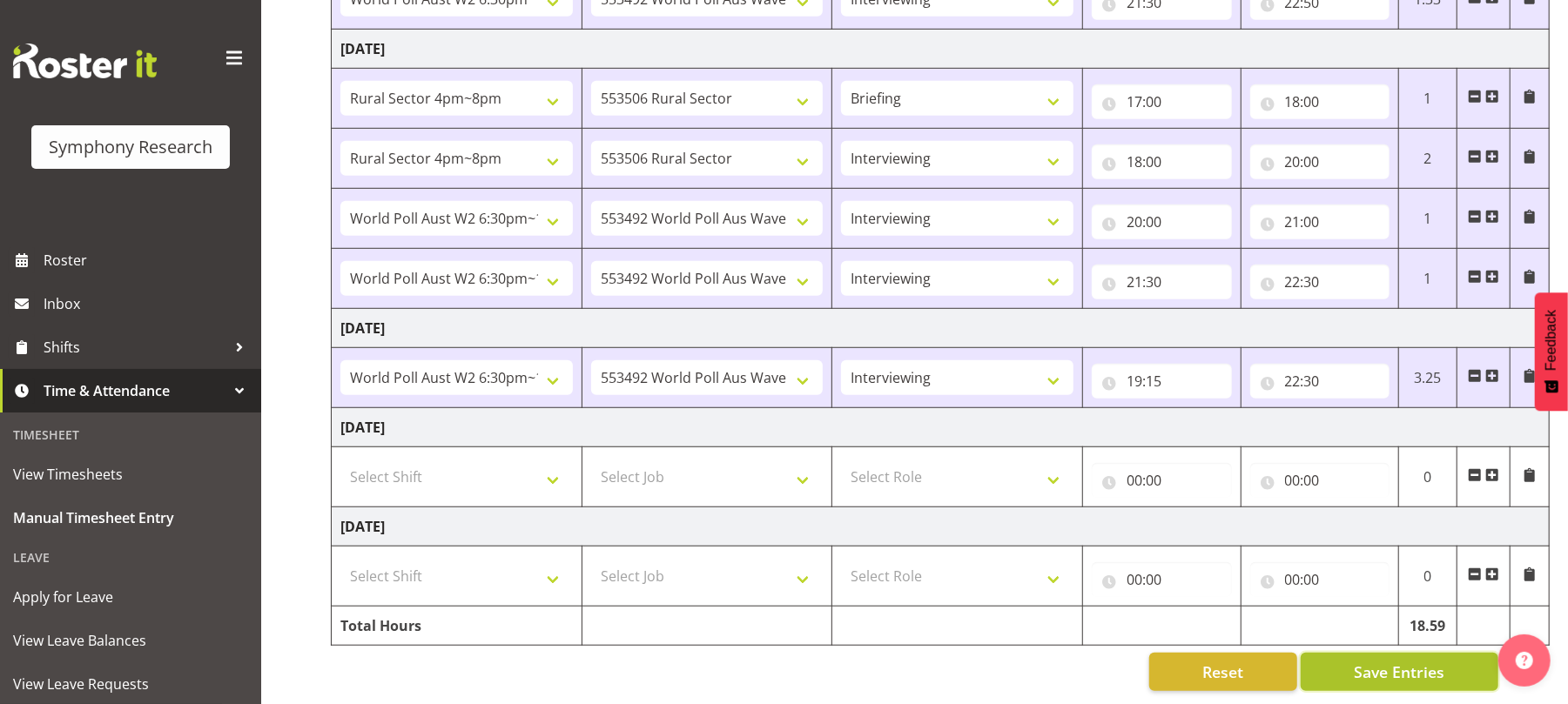
click at [1393, 661] on span "Save Entries" at bounding box center [1399, 671] width 90 height 23
click at [1394, 661] on span "Save Entries" at bounding box center [1399, 671] width 90 height 23
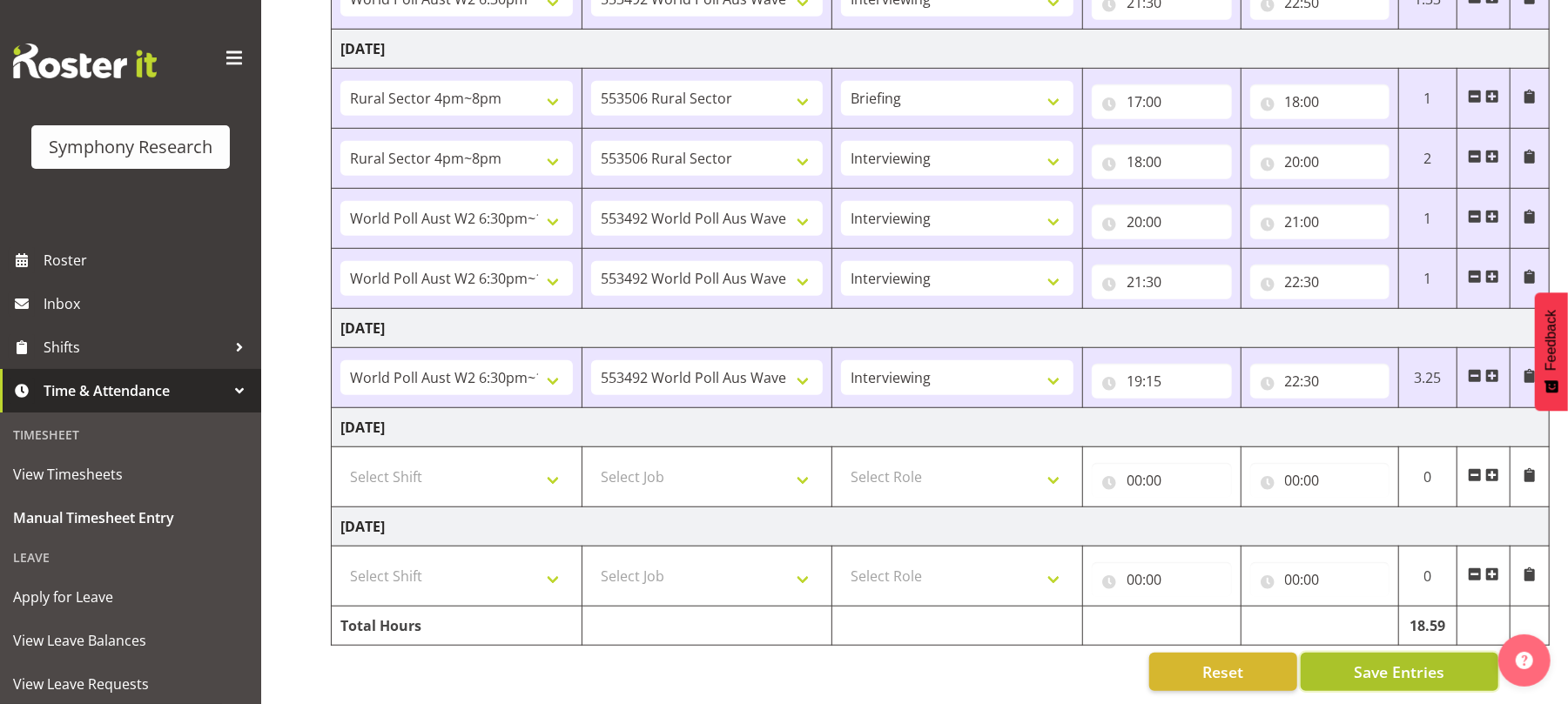
click at [1394, 661] on span "Save Entries" at bounding box center [1399, 671] width 90 height 23
click at [1376, 661] on span "Save Entries" at bounding box center [1399, 671] width 90 height 23
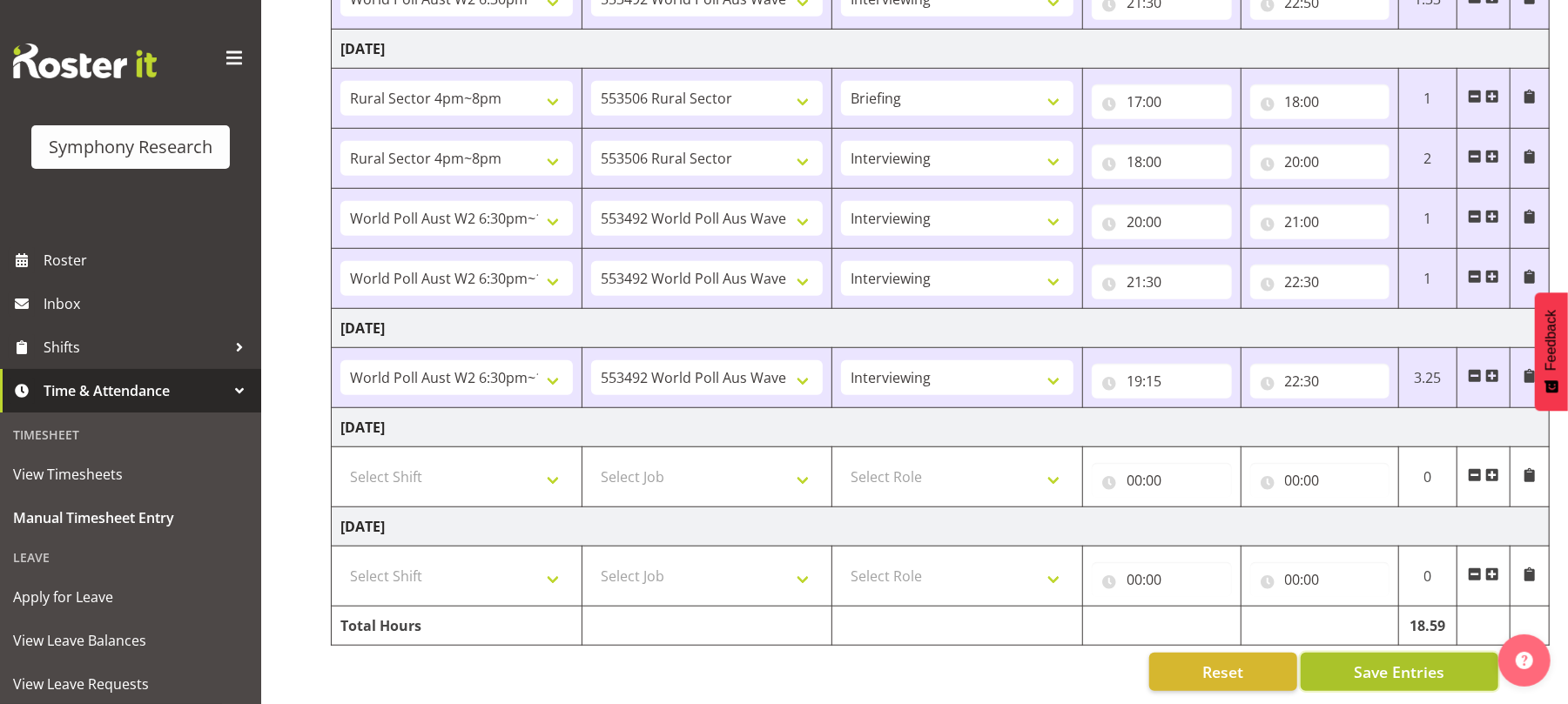
click at [1376, 661] on span "Save Entries" at bounding box center [1399, 671] width 90 height 23
click at [1404, 661] on span "Save Entries" at bounding box center [1399, 671] width 90 height 23
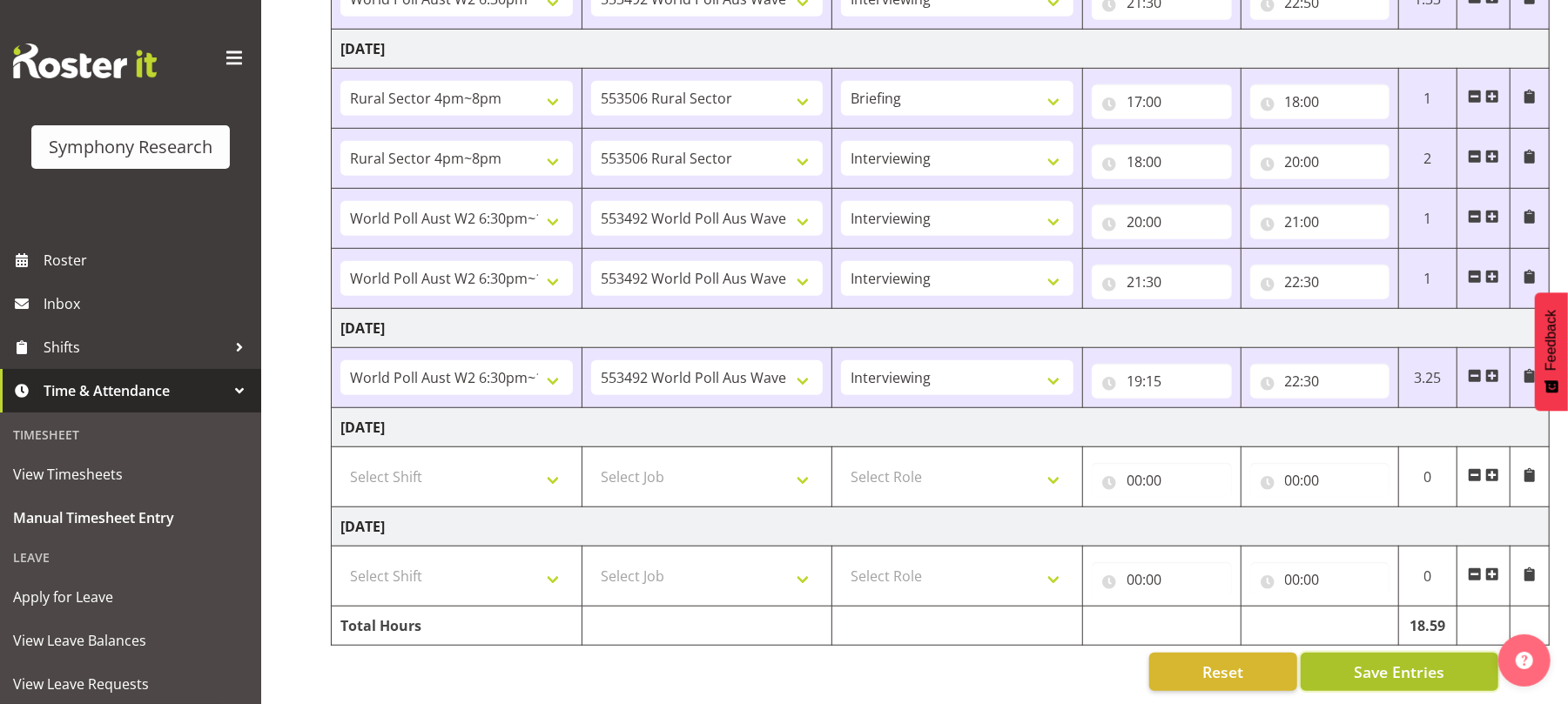
click at [1404, 661] on span "Save Entries" at bounding box center [1399, 671] width 90 height 23
click at [1402, 661] on span "Save Entries" at bounding box center [1399, 671] width 90 height 23
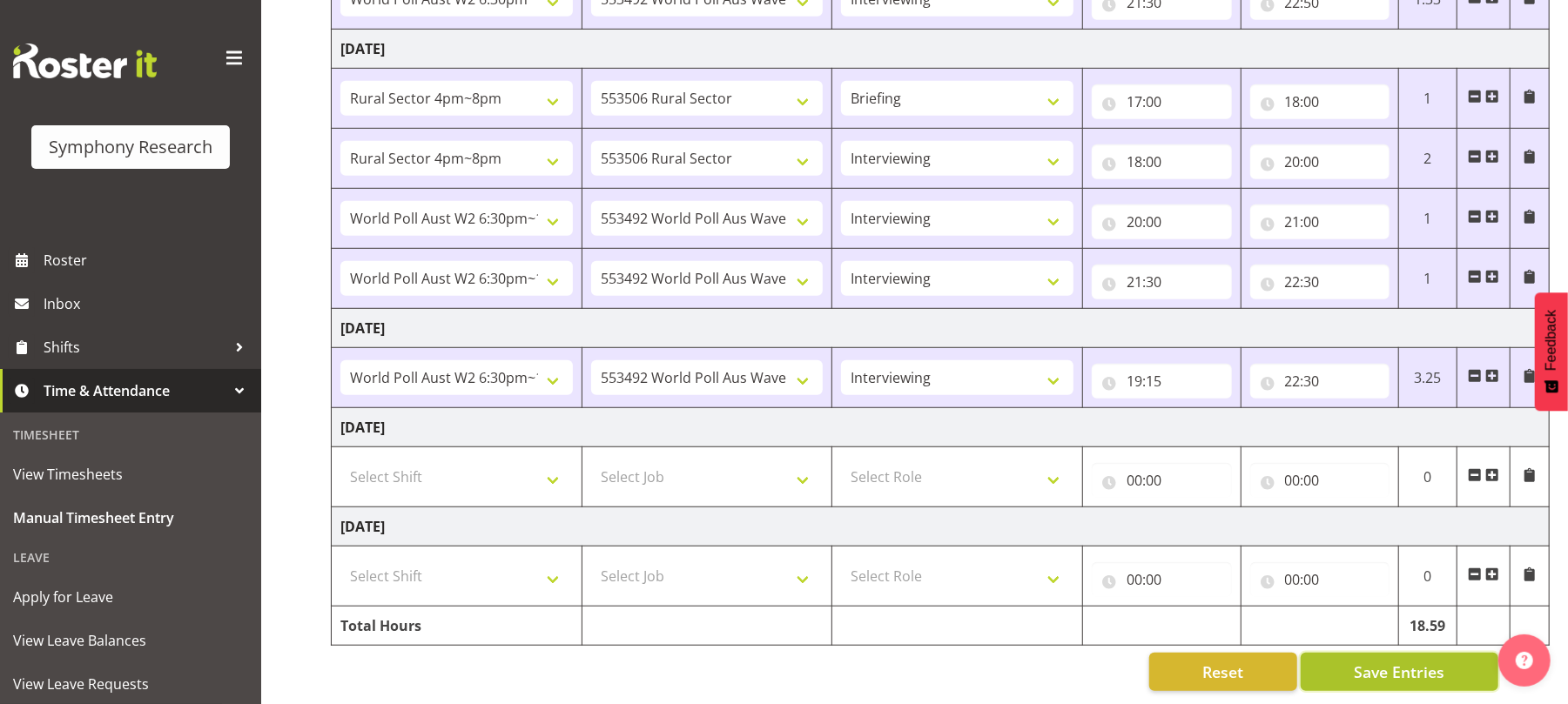
click at [1402, 661] on span "Save Entries" at bounding box center [1399, 671] width 90 height 23
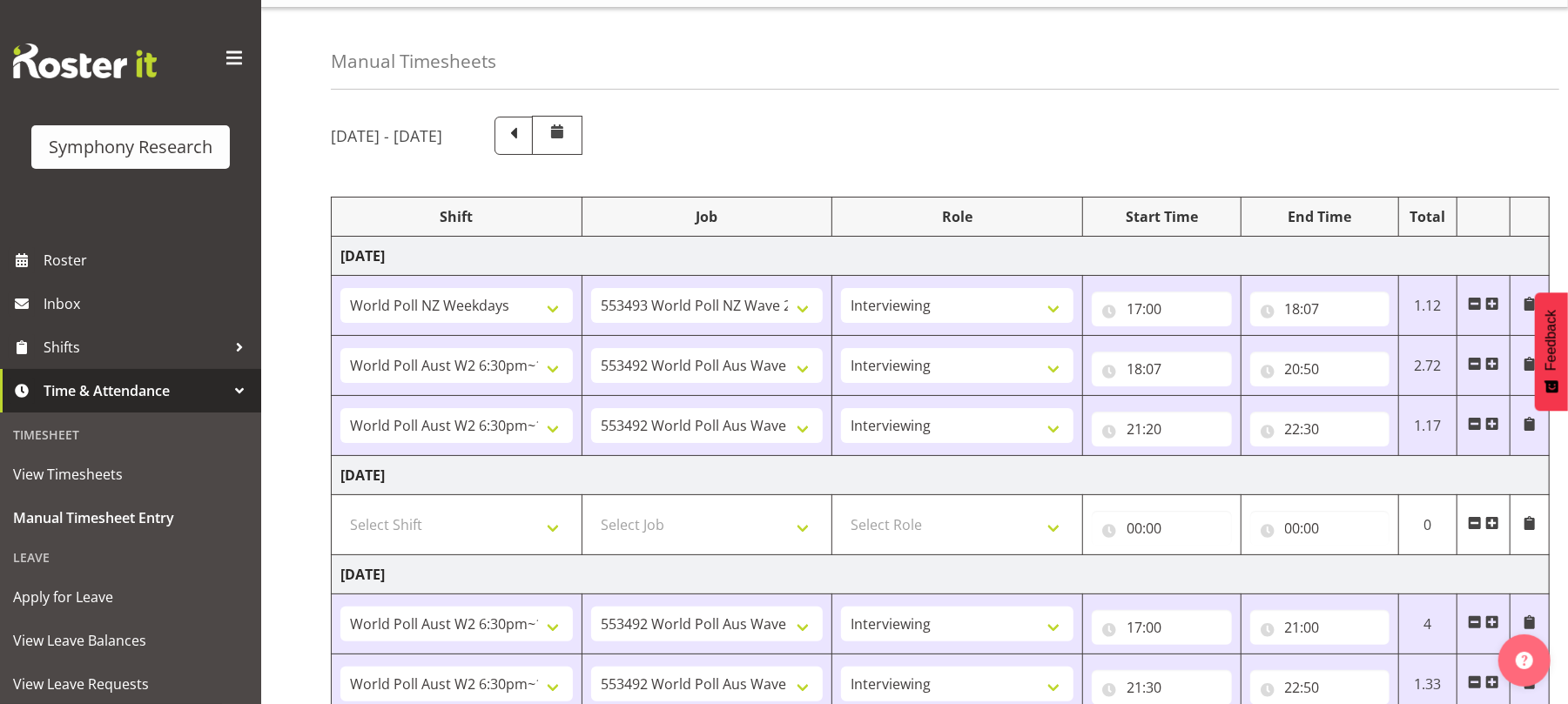
scroll to position [0, 0]
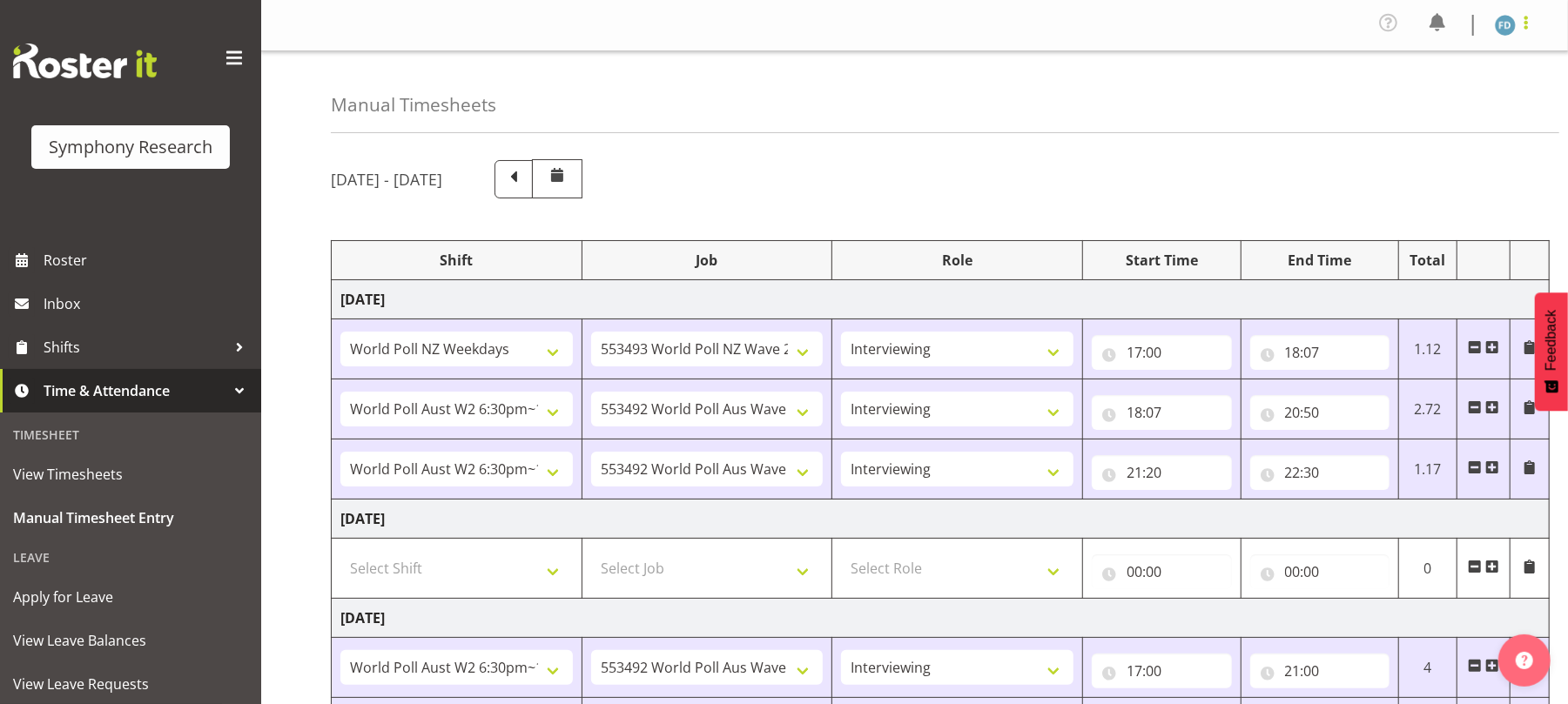
click at [1516, 22] on span at bounding box center [1526, 22] width 21 height 21
click at [1439, 83] on link "Log Out" at bounding box center [1452, 96] width 167 height 32
